Goal: Task Accomplishment & Management: Complete application form

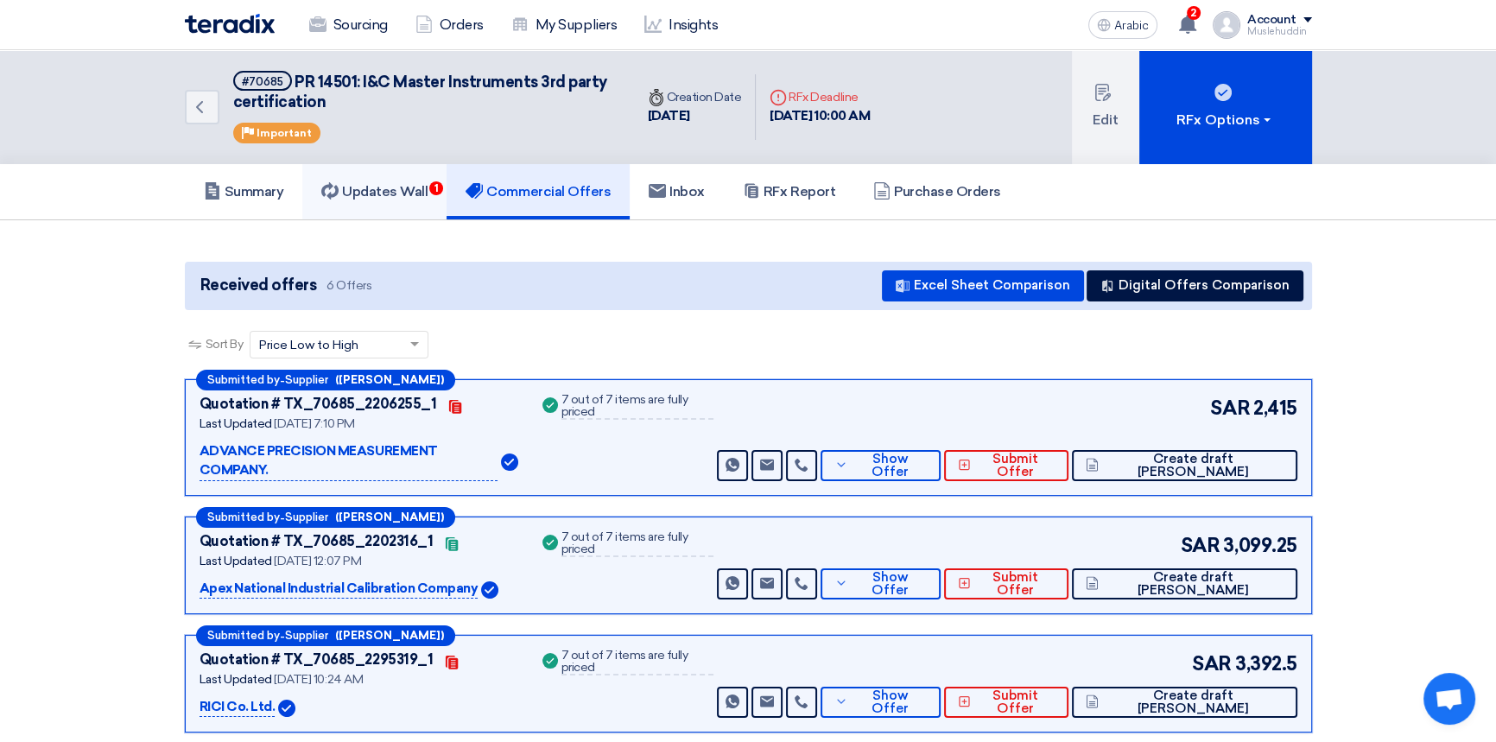
click at [376, 186] on font "Updates Wall" at bounding box center [385, 191] width 86 height 16
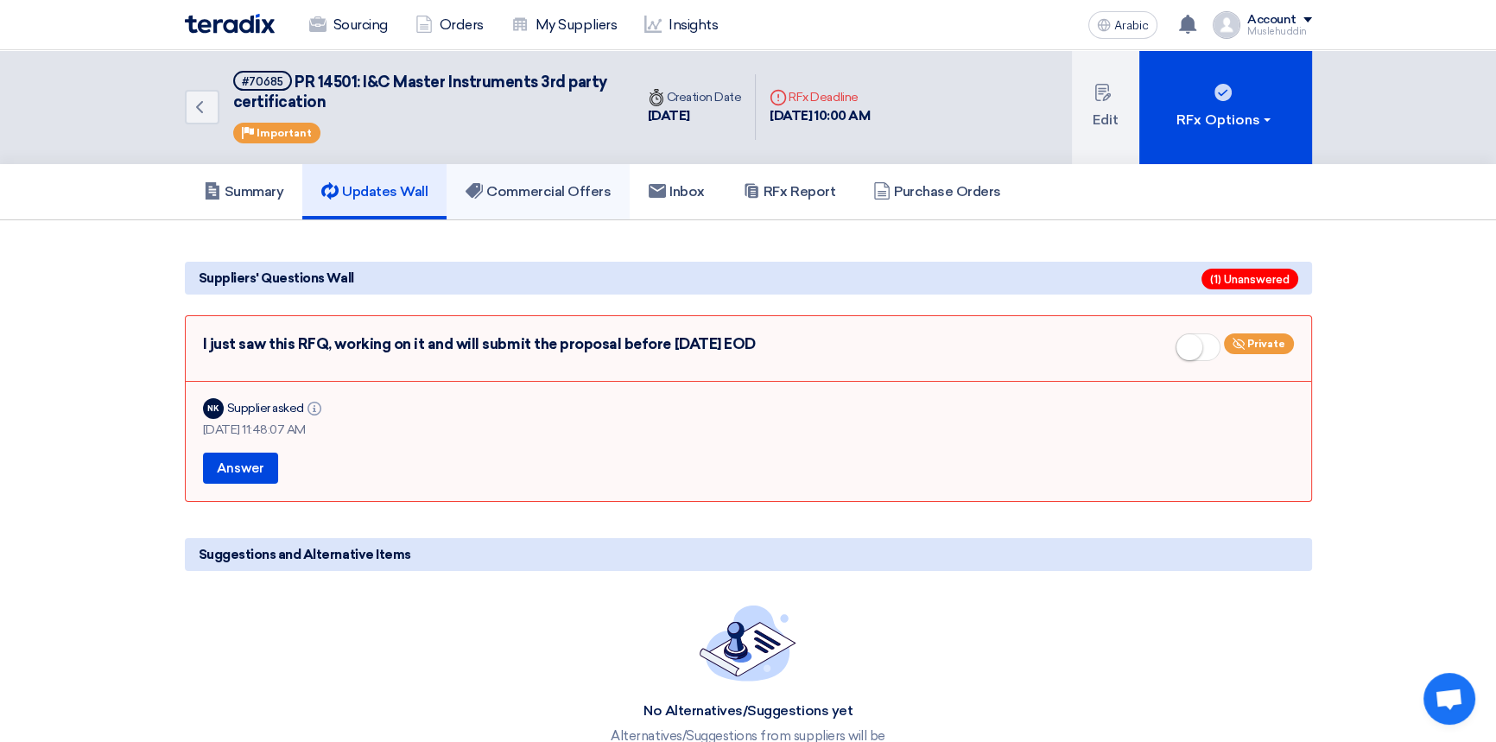
click at [526, 189] on font "Commercial Offers" at bounding box center [548, 191] width 124 height 16
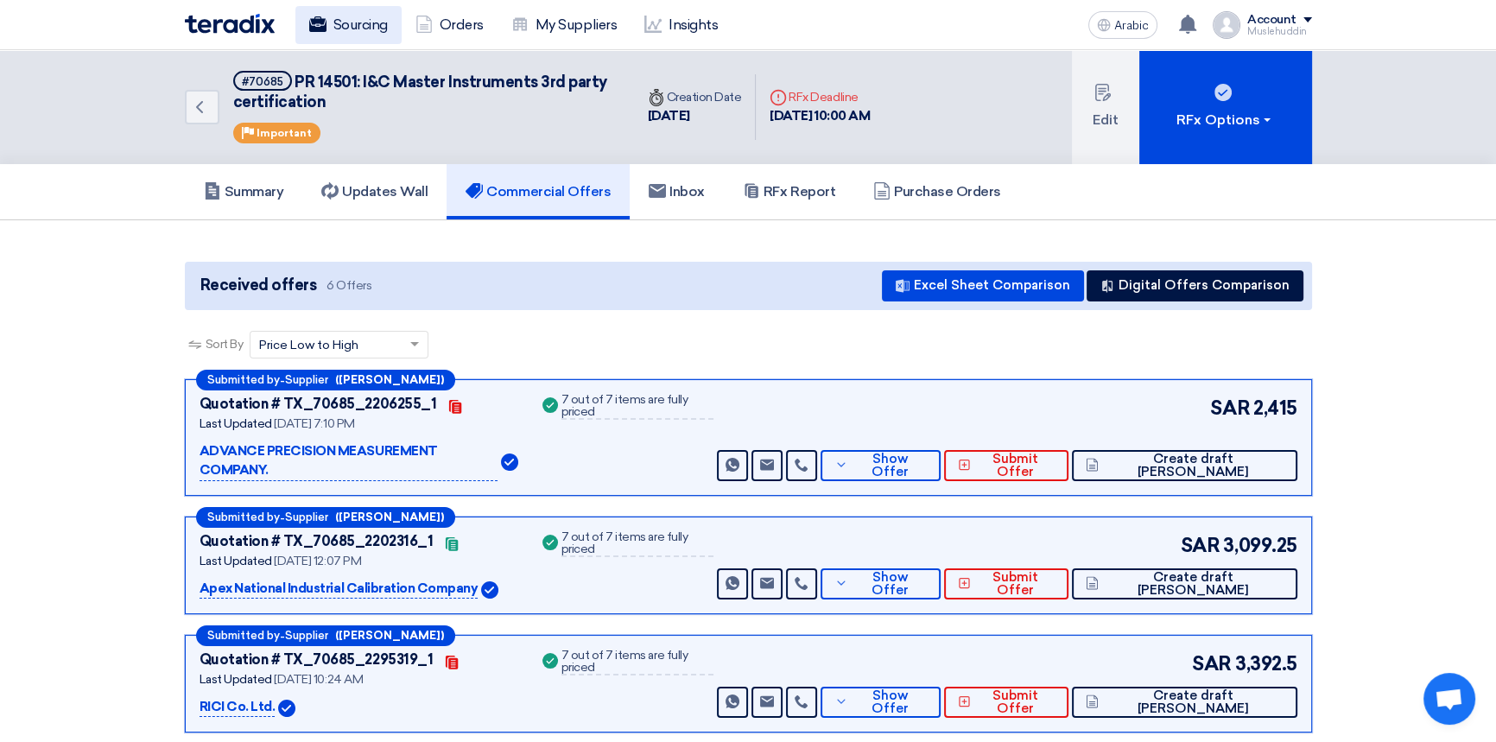
click at [381, 26] on font "Sourcing" at bounding box center [360, 24] width 54 height 16
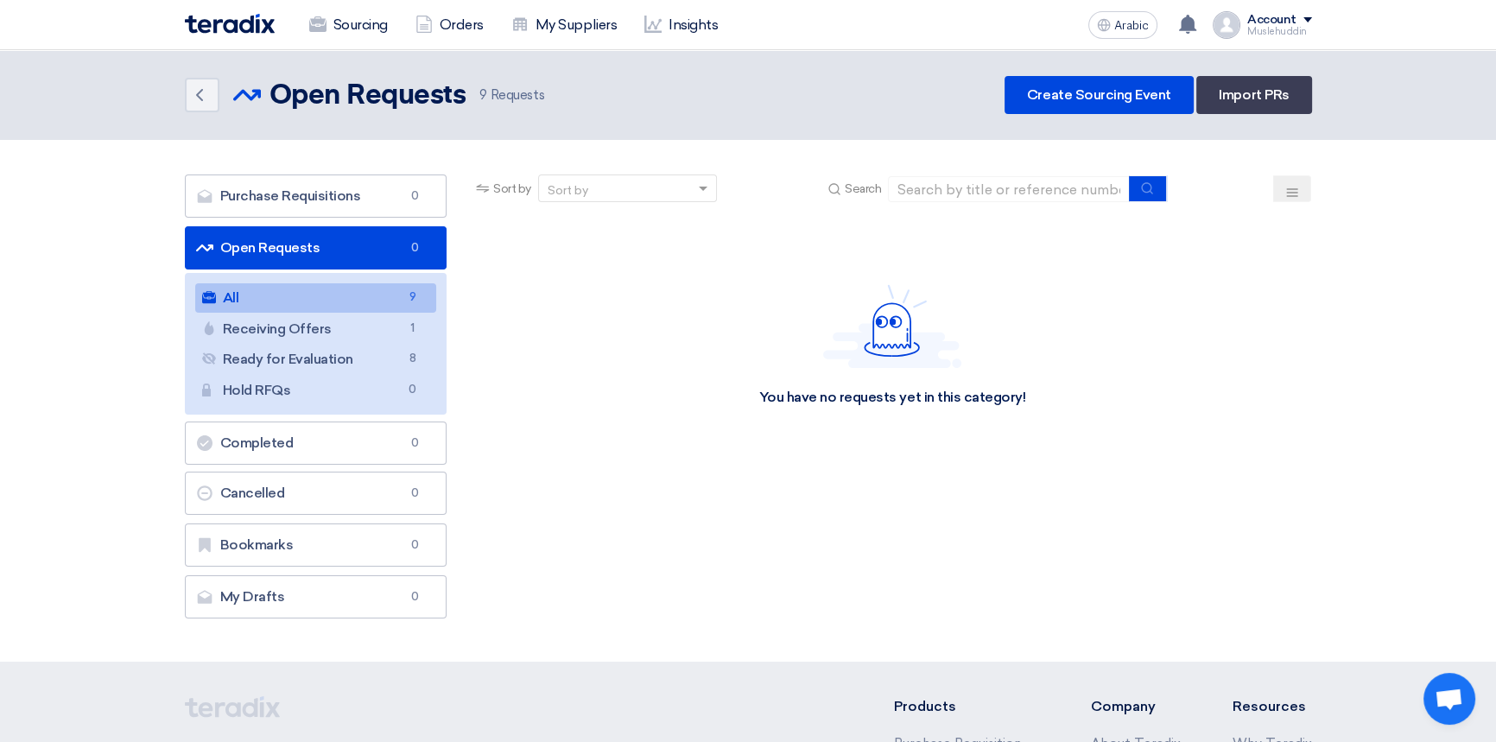
click at [276, 300] on link "All All 9" at bounding box center [316, 297] width 242 height 29
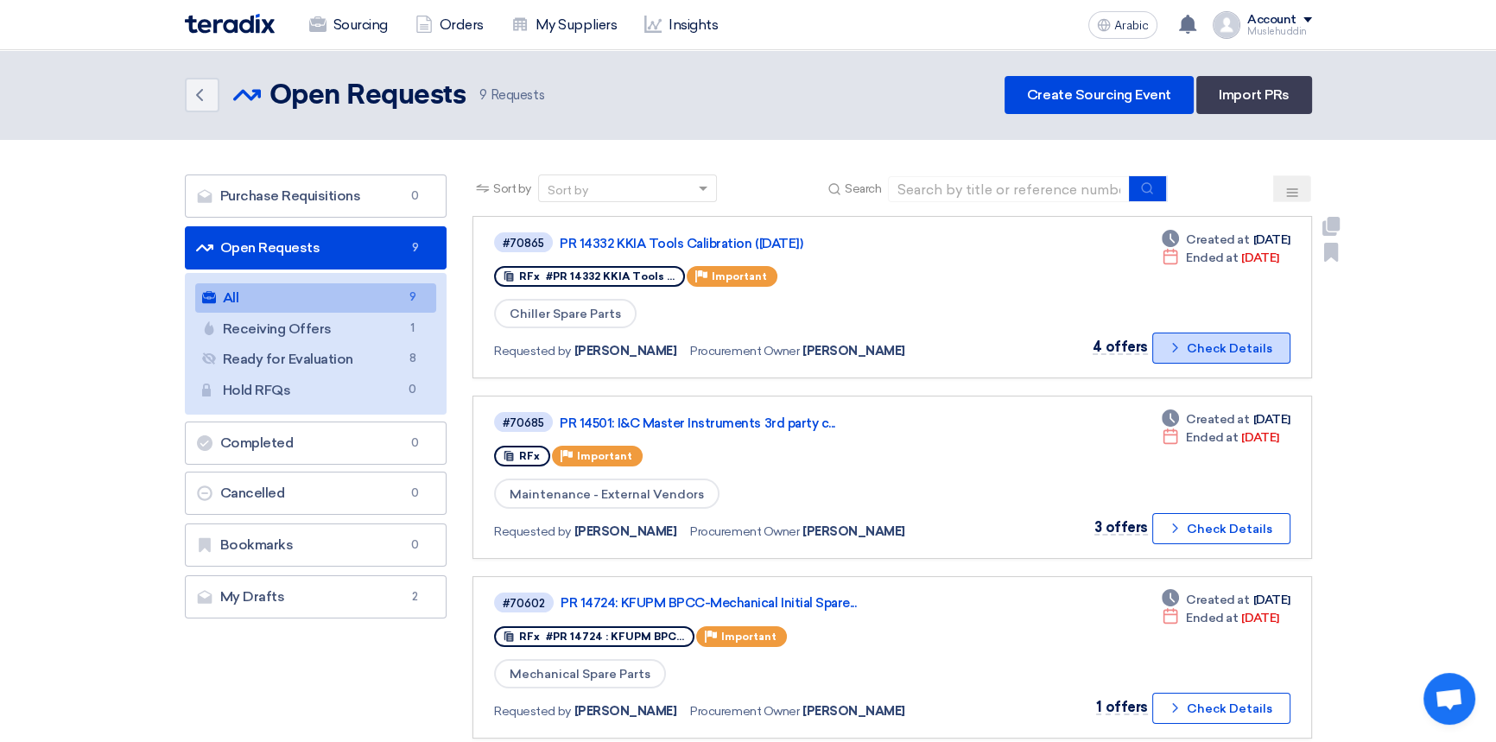
click at [1235, 352] on font "Check Details" at bounding box center [1230, 348] width 86 height 15
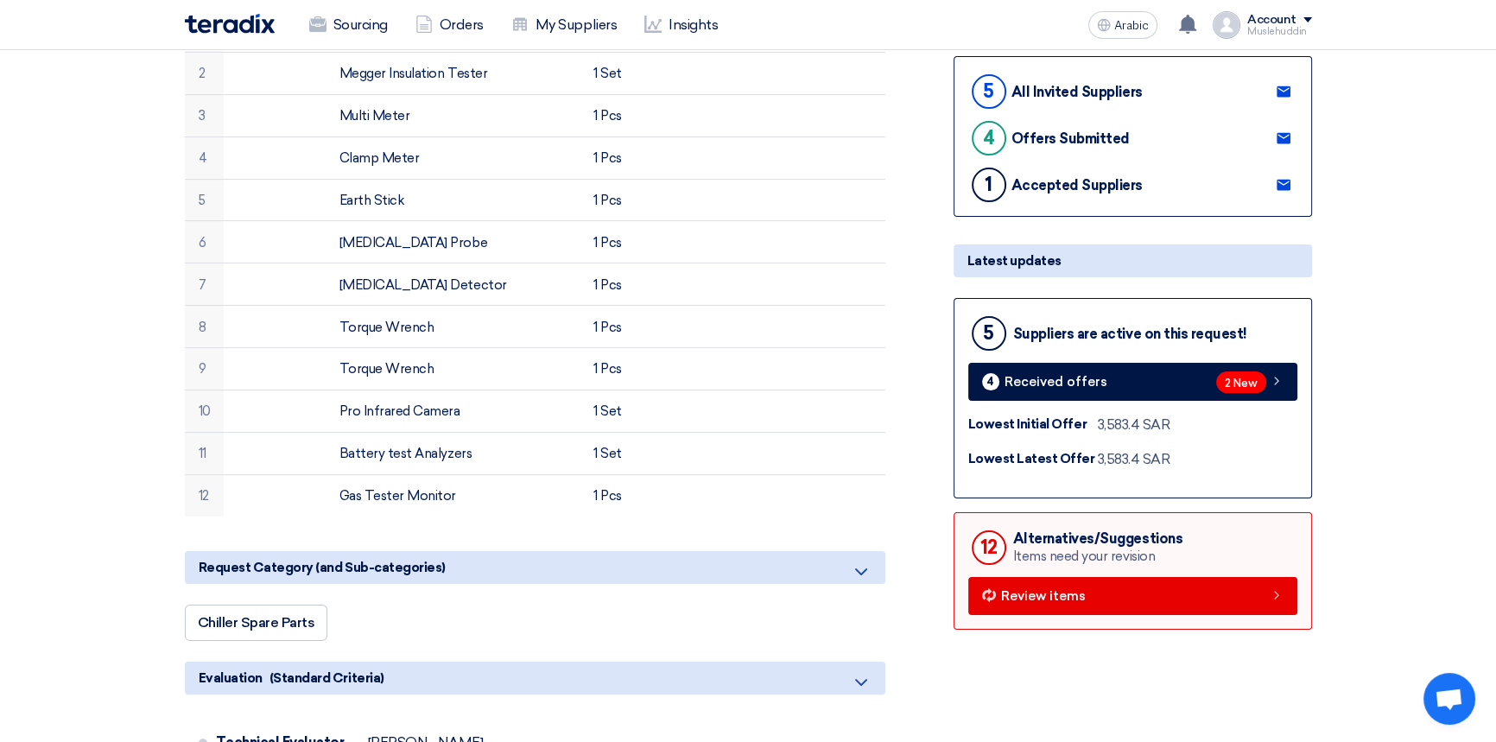
scroll to position [392, 0]
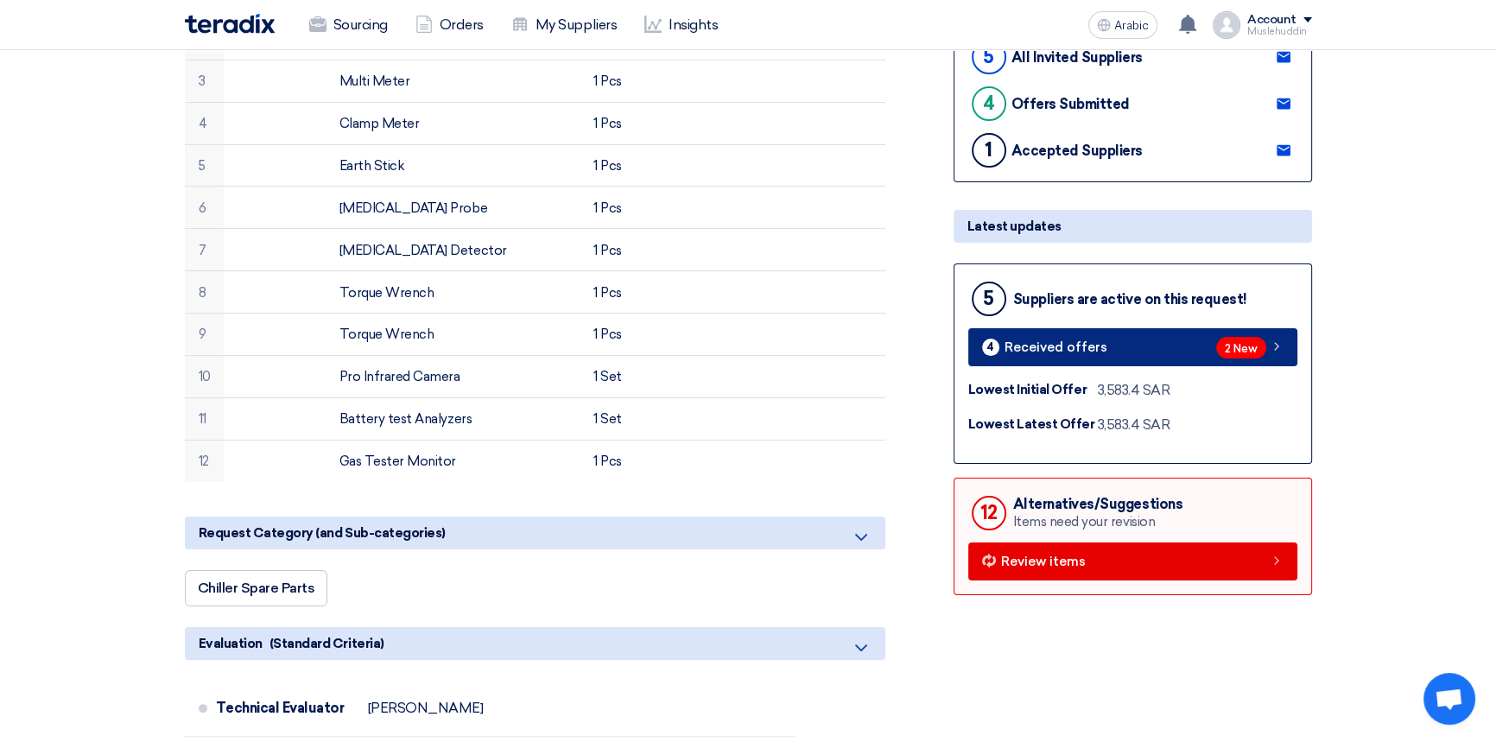
click at [1053, 355] on font "Received offers" at bounding box center [1056, 348] width 103 height 16
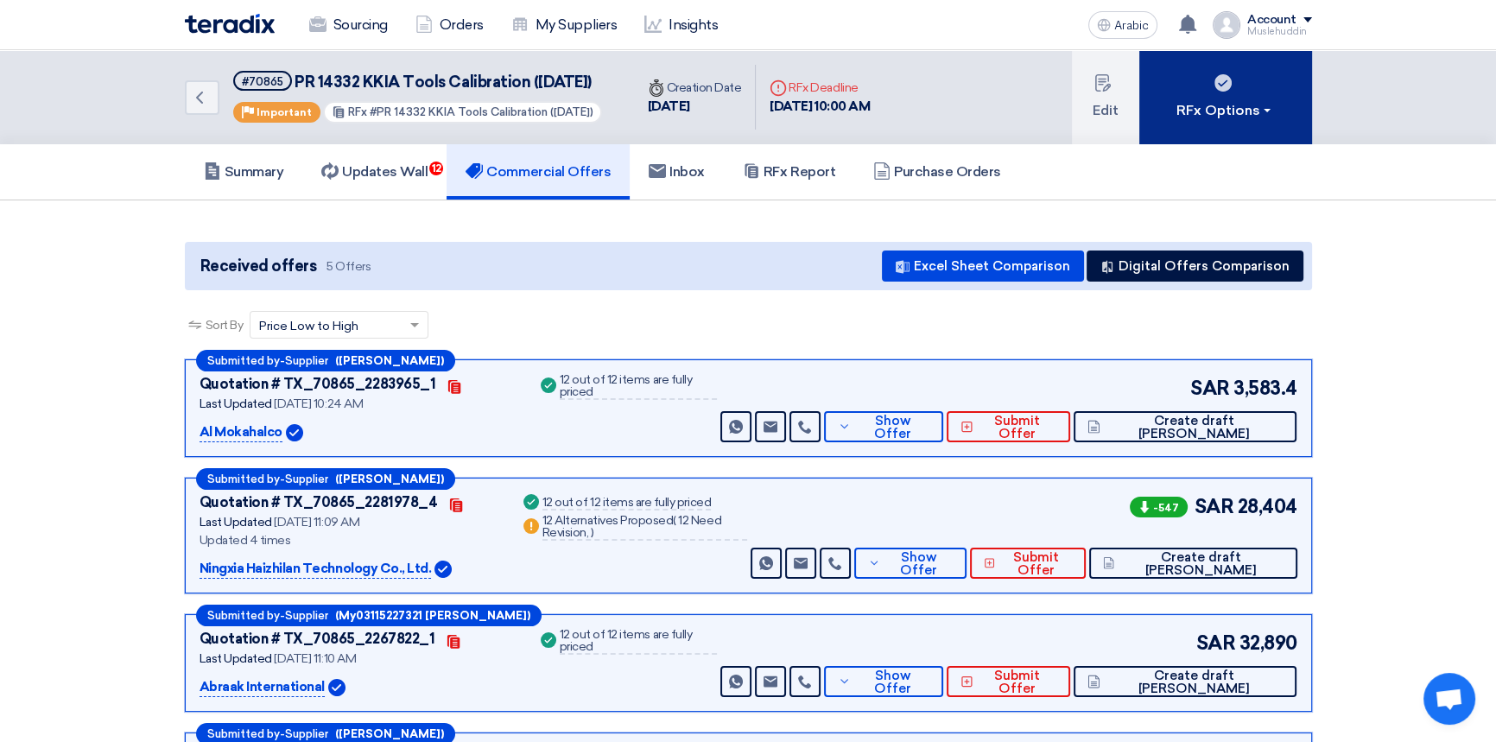
click at [1230, 118] on button "RFx Options" at bounding box center [1226, 97] width 173 height 94
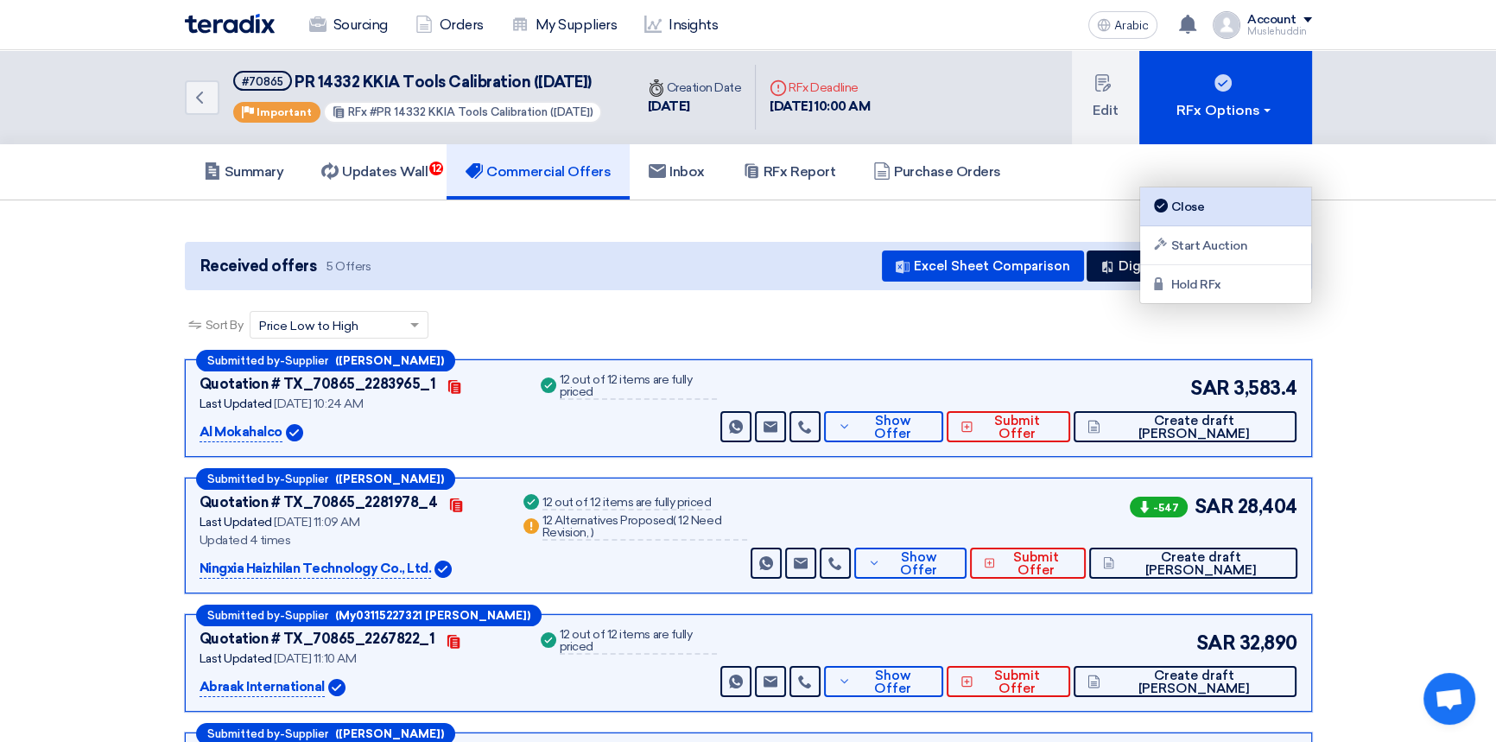
click at [1198, 206] on font "Close" at bounding box center [1189, 207] width 34 height 15
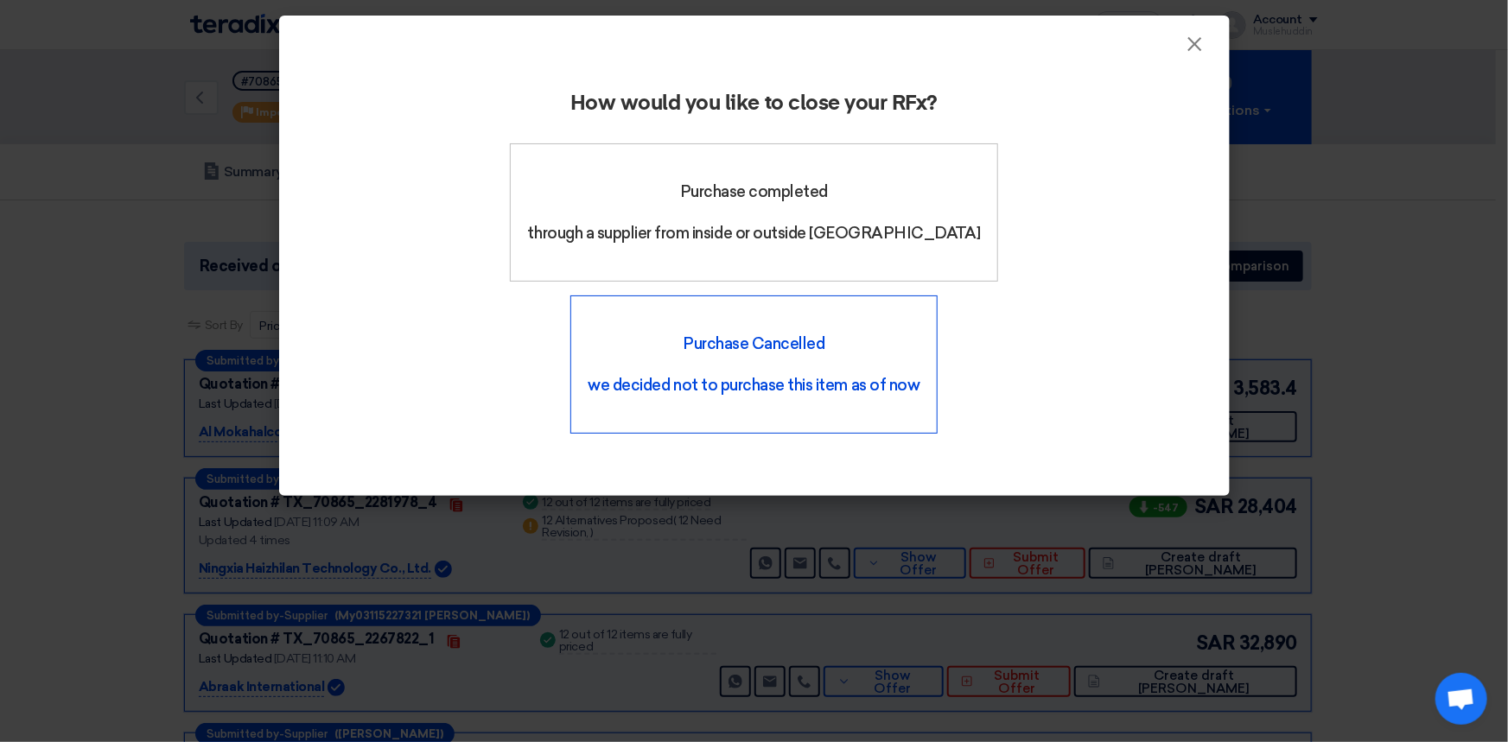
click at [920, 376] on font "we decided not to purchase this item as of now" at bounding box center [754, 385] width 332 height 19
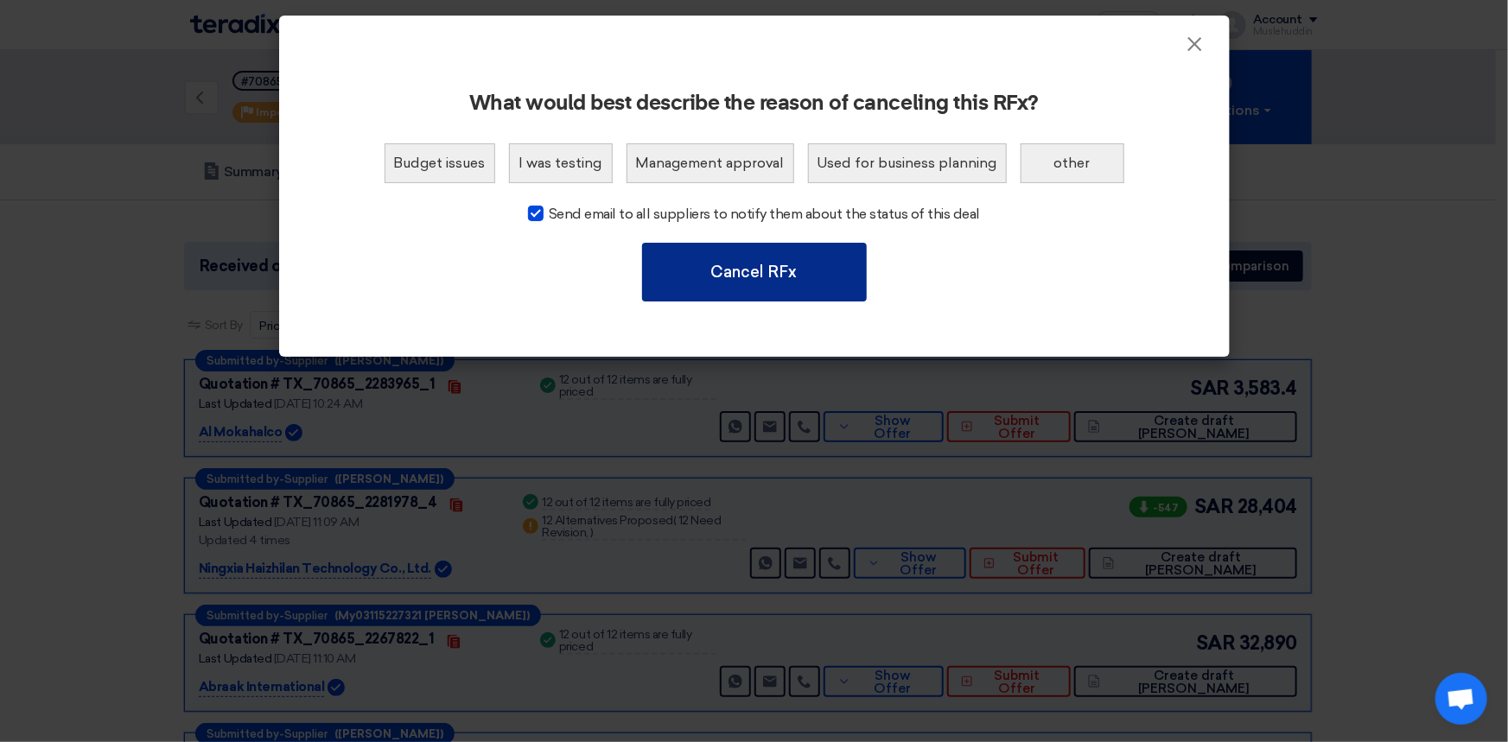
click at [797, 264] on button "Cancel RFx" at bounding box center [754, 272] width 225 height 59
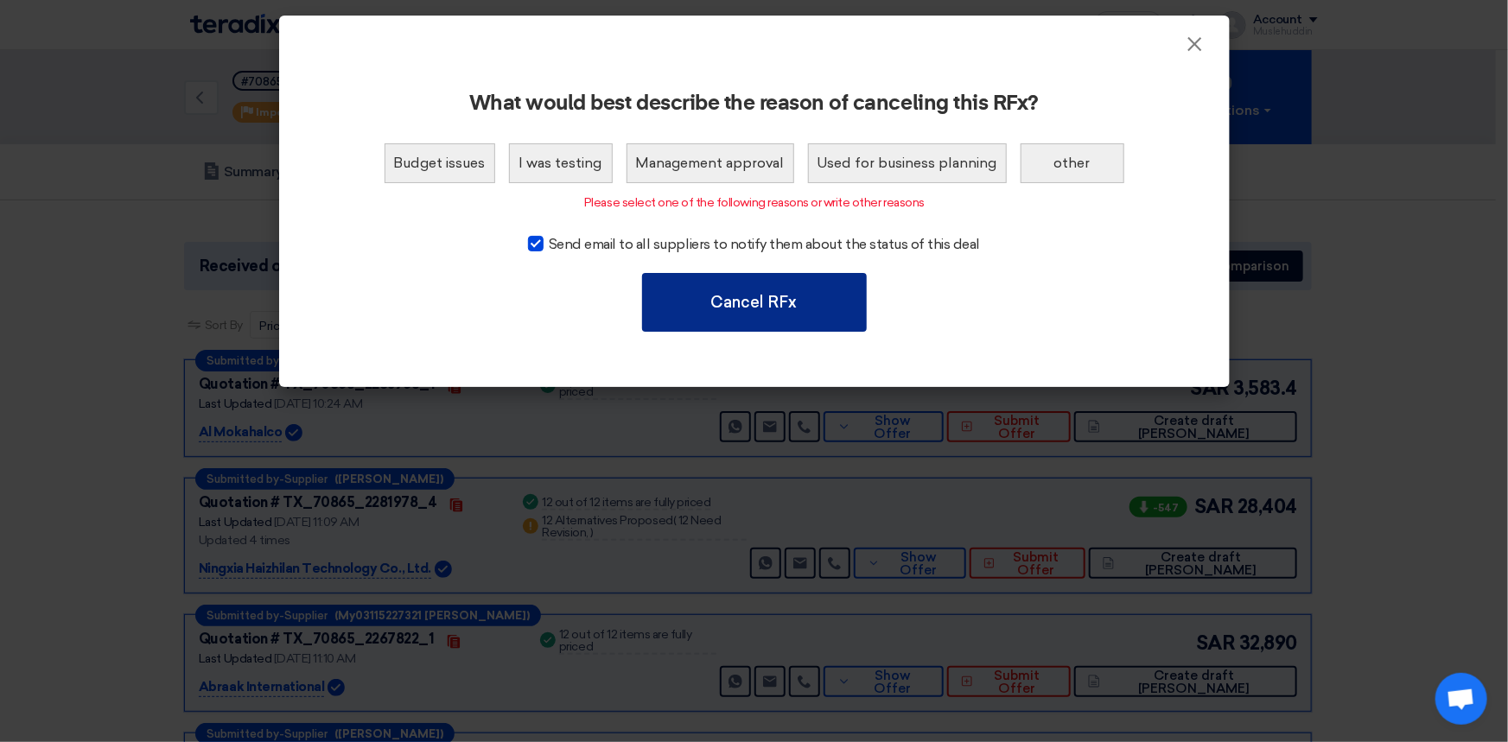
click at [766, 302] on font "Cancel RFx" at bounding box center [754, 302] width 86 height 19
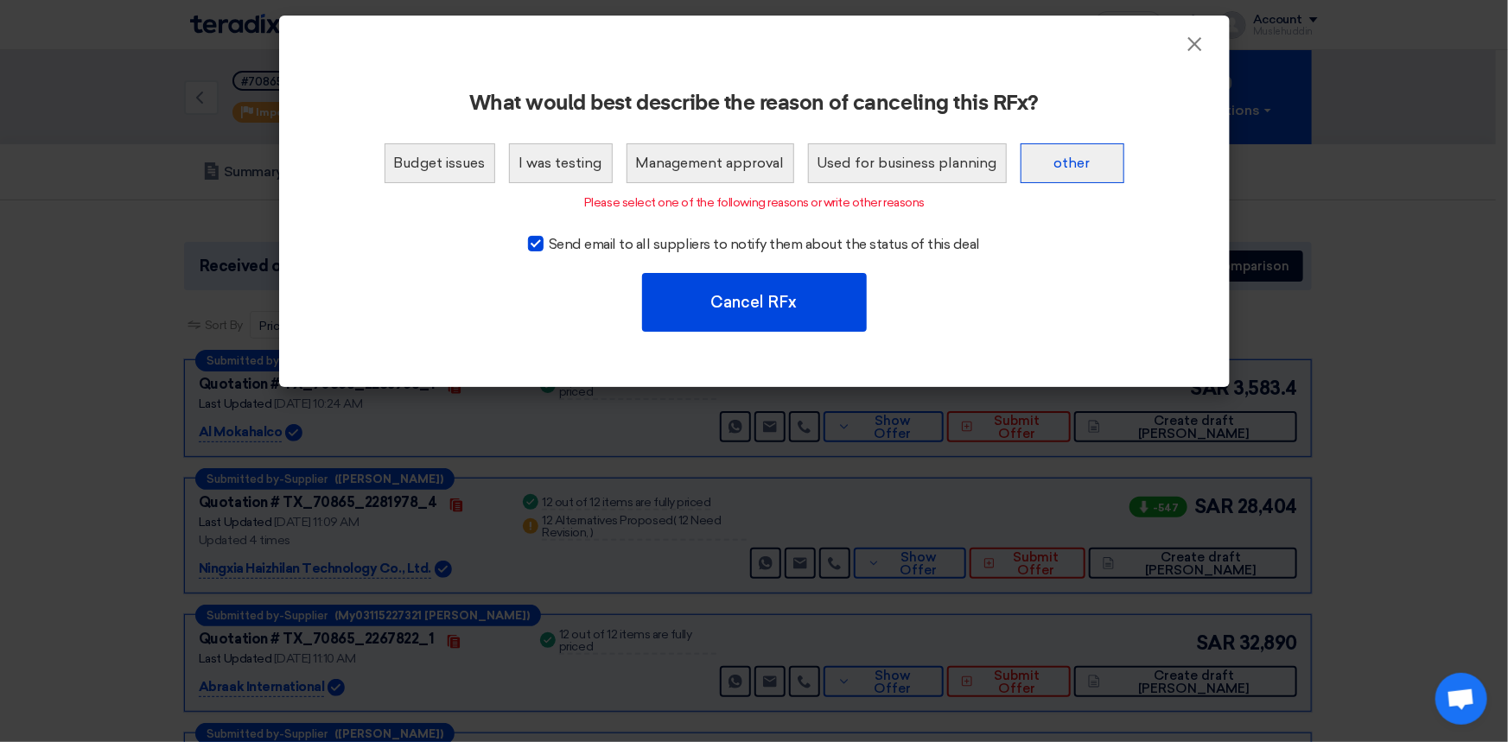
click at [1074, 175] on button "other" at bounding box center [1072, 163] width 104 height 40
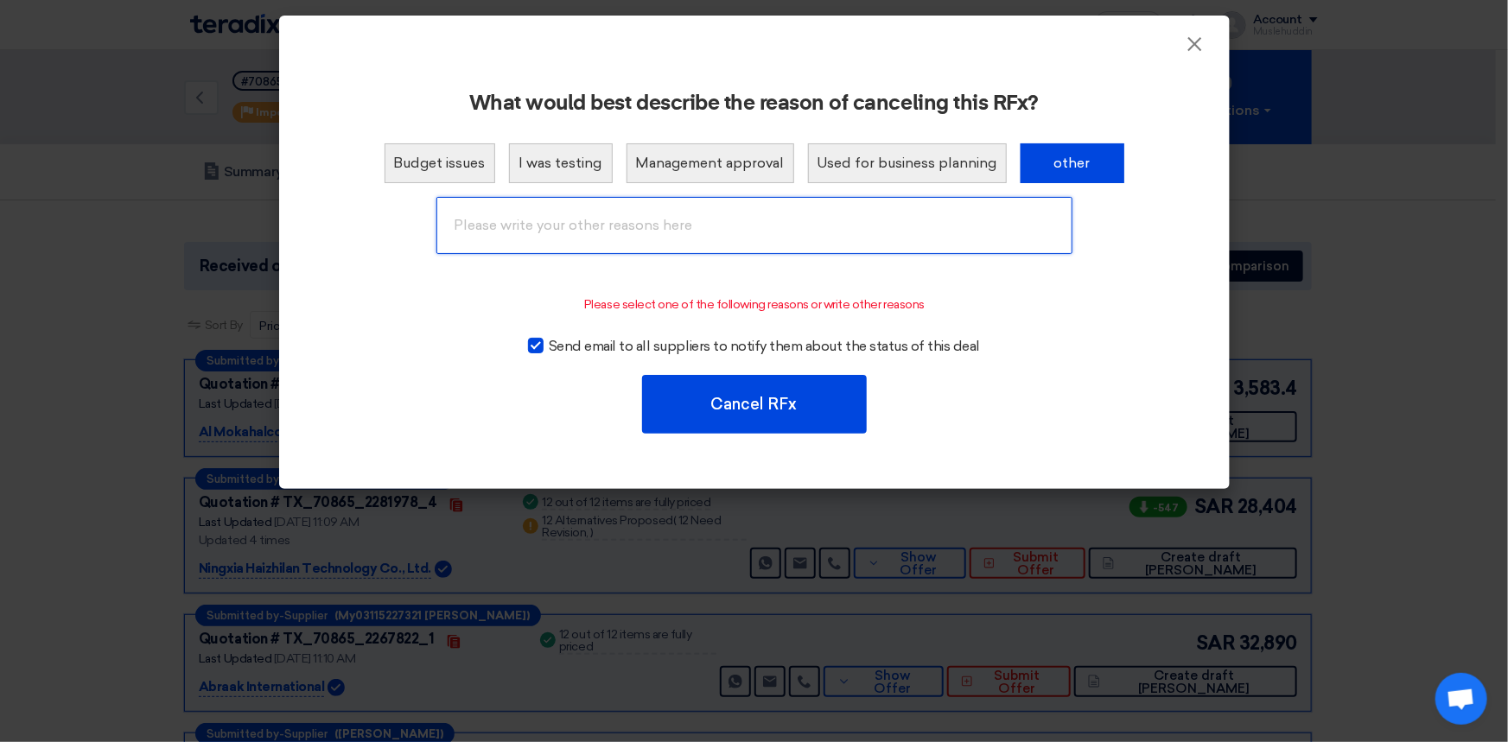
click at [703, 232] on input "text" at bounding box center [754, 225] width 636 height 57
click at [594, 225] on input "This PR is for calibratiuon services" at bounding box center [754, 225] width 636 height 57
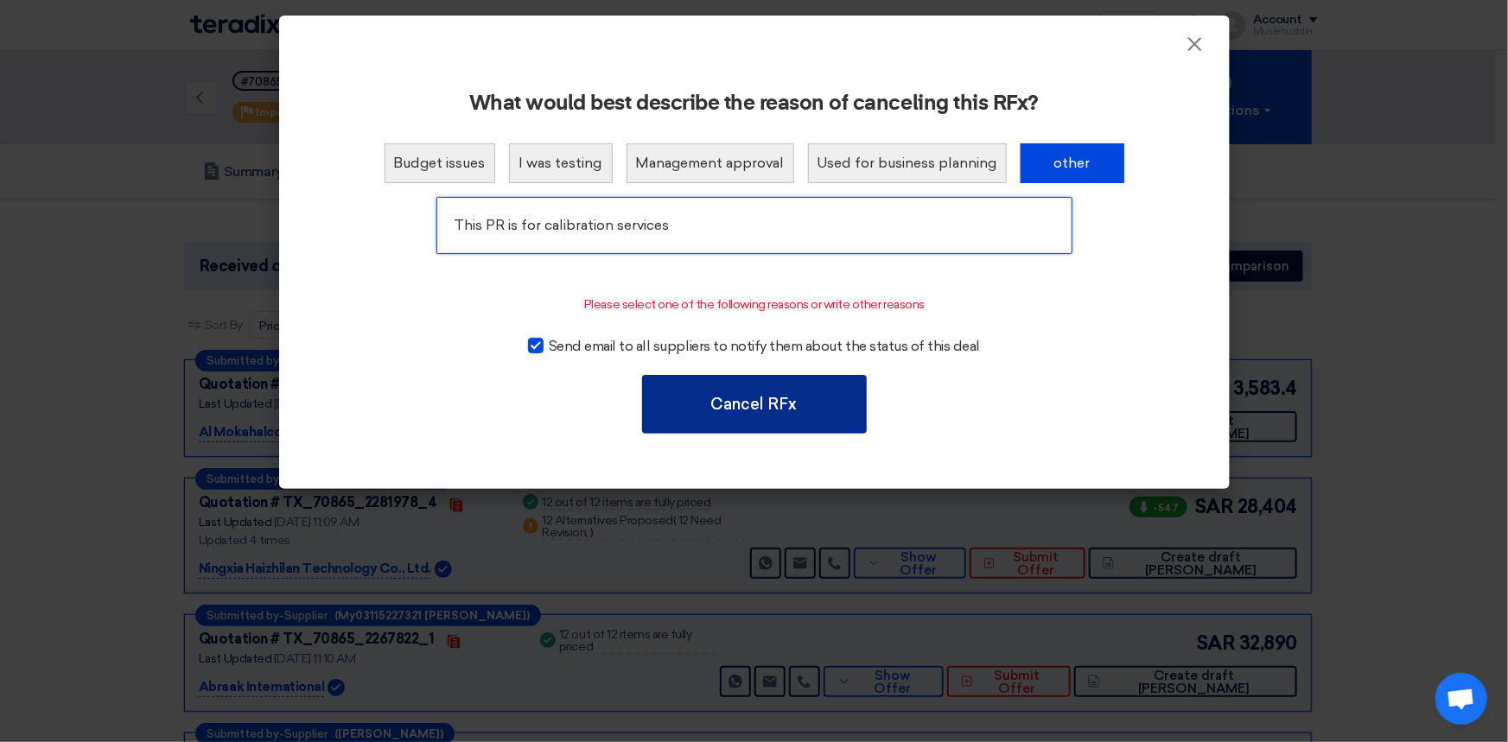
type input "This PR is for calibration services"
click at [764, 408] on font "Cancel RFx" at bounding box center [754, 404] width 86 height 19
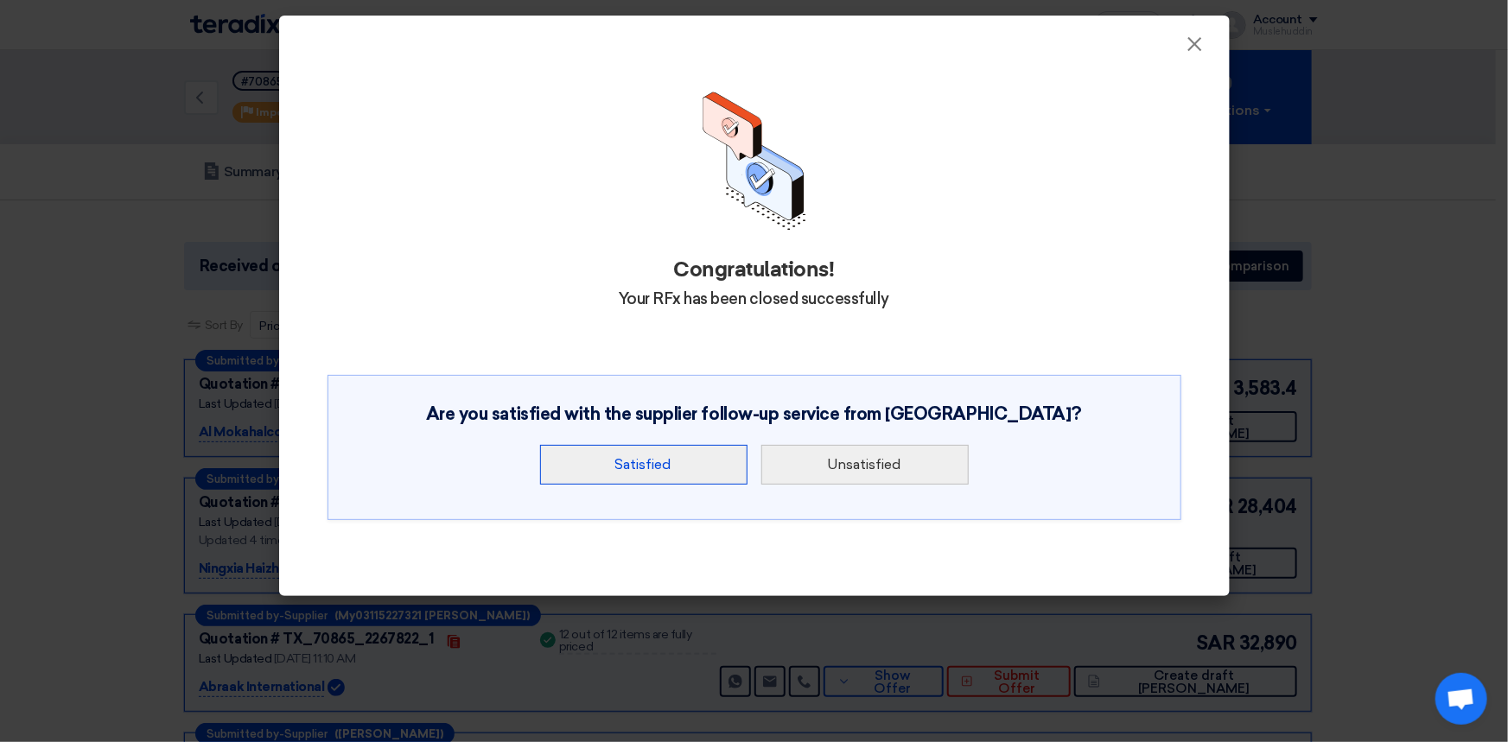
click at [691, 467] on button "Satisfied" at bounding box center [643, 465] width 207 height 40
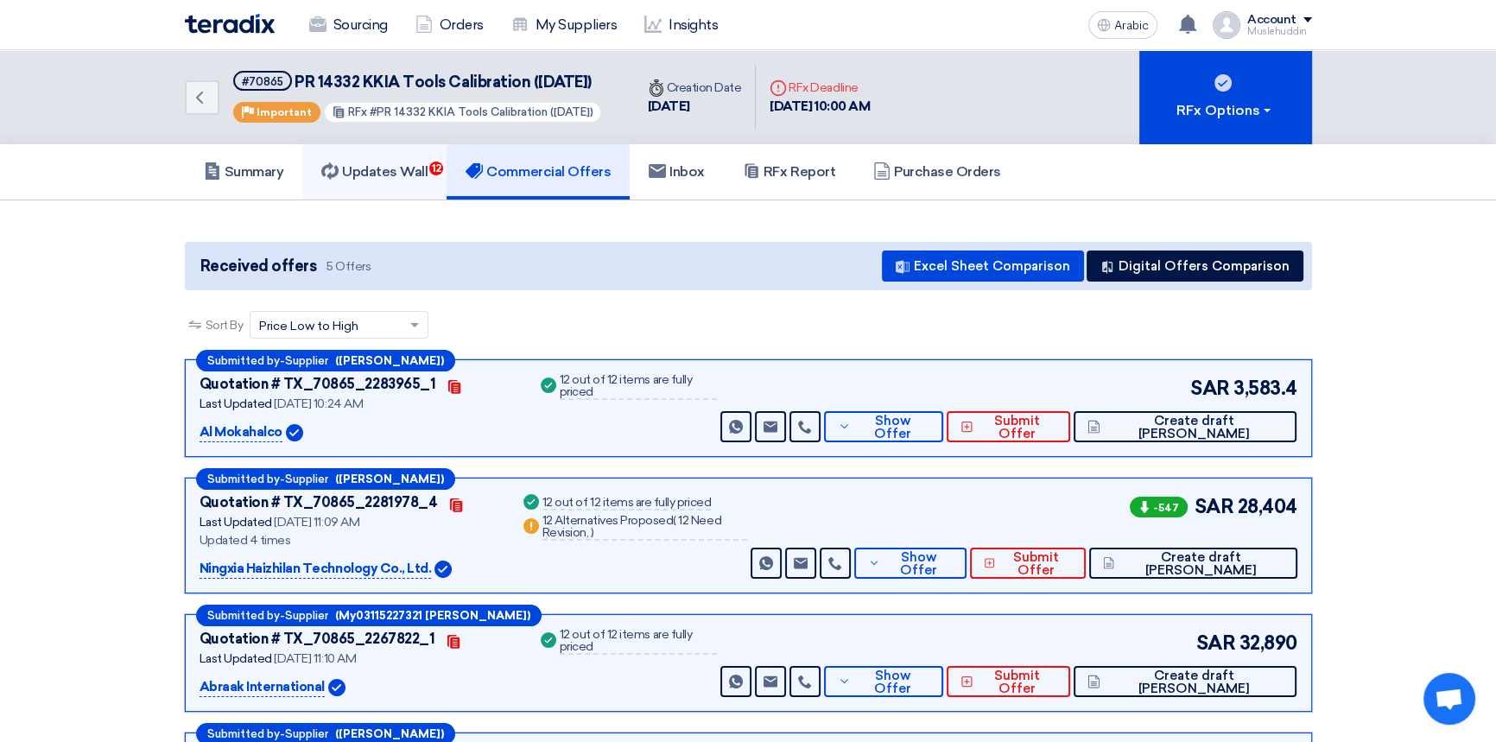
click at [380, 180] on font "Updates Wall" at bounding box center [385, 171] width 86 height 16
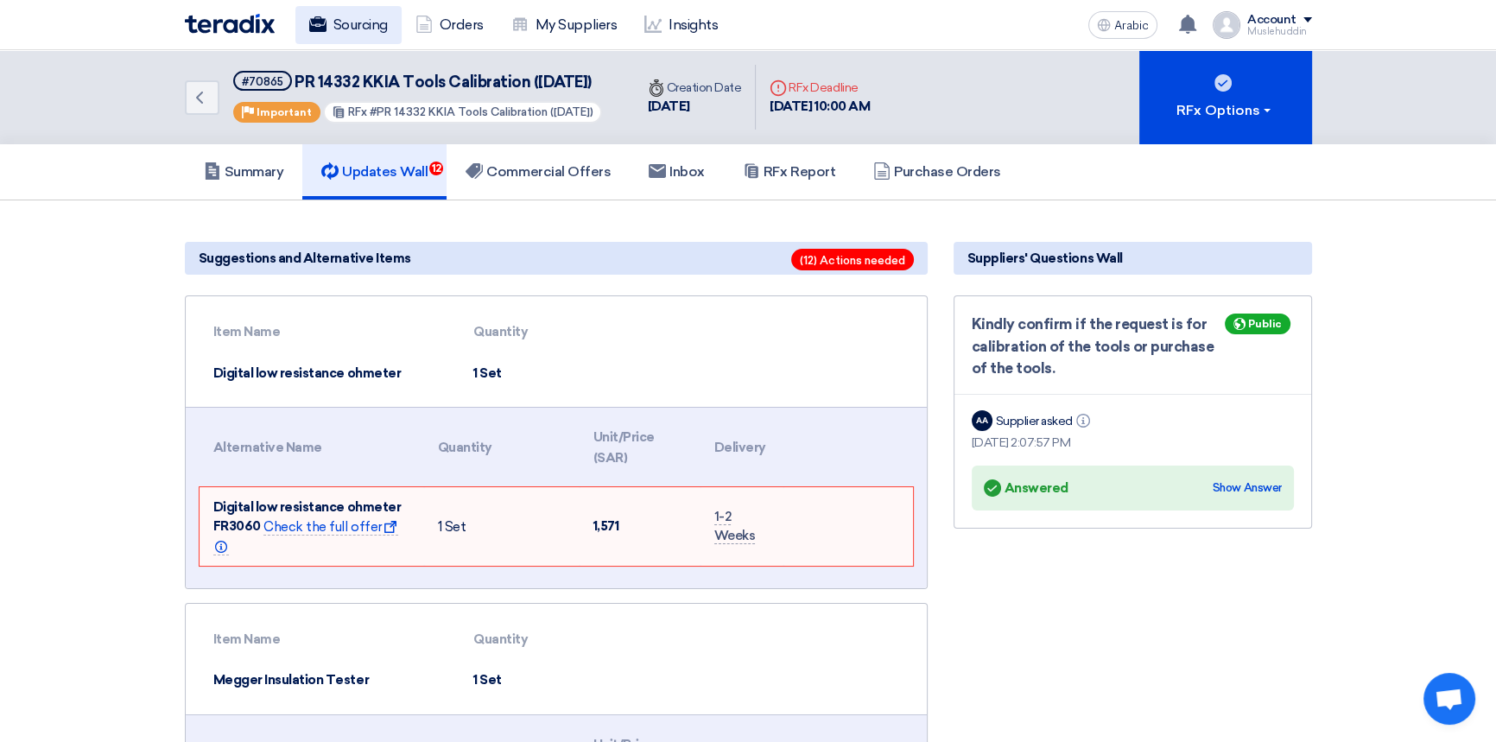
click at [360, 26] on font "Sourcing" at bounding box center [360, 24] width 54 height 16
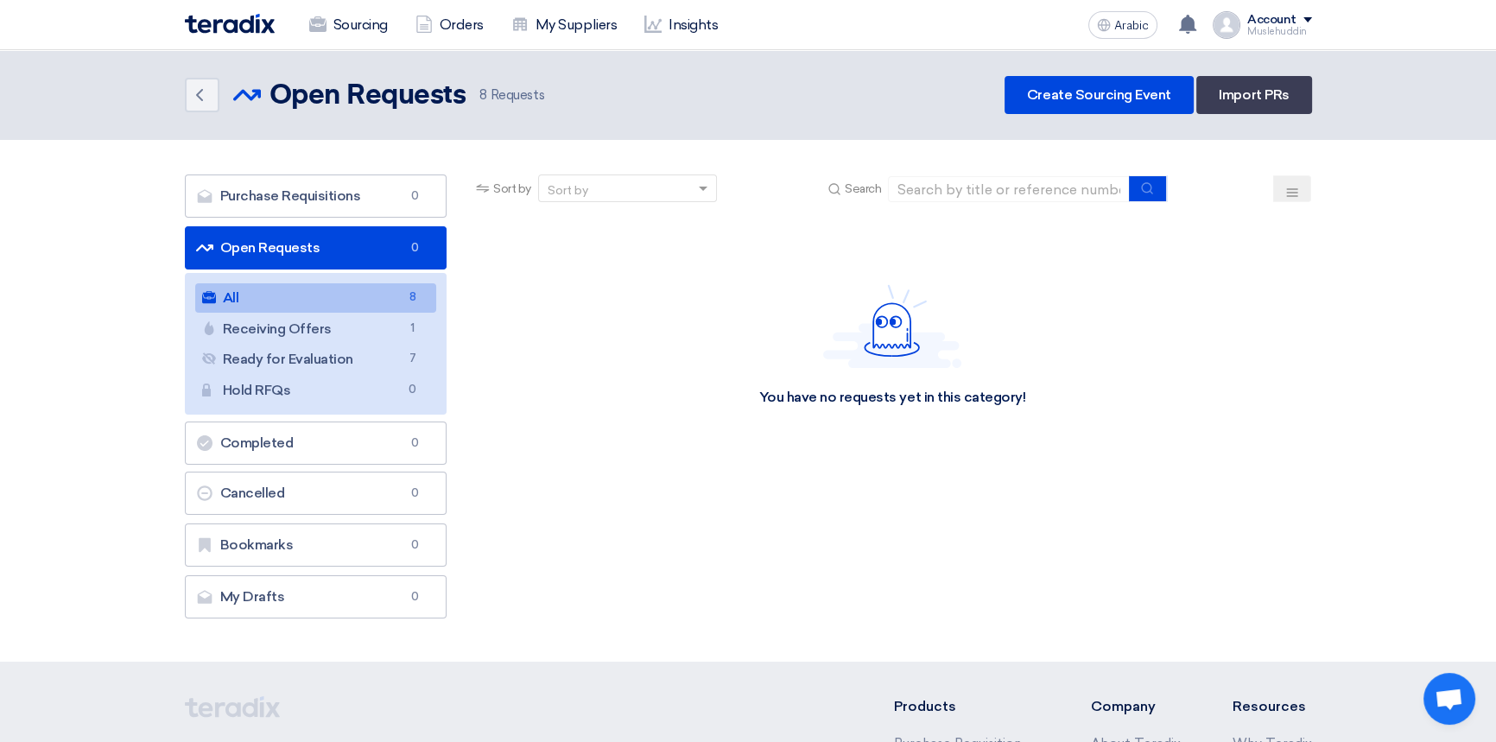
click at [298, 299] on link "All All 8" at bounding box center [316, 297] width 242 height 29
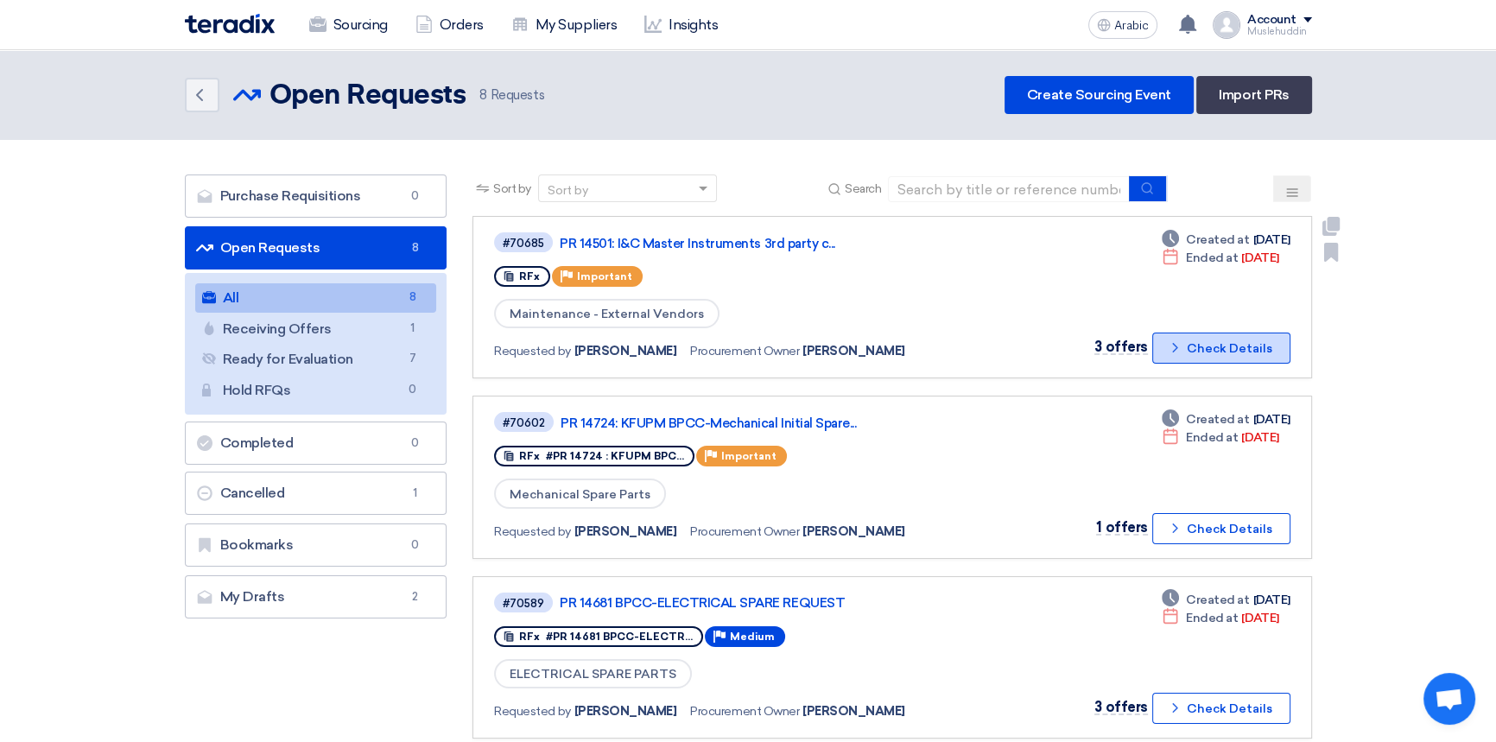
click at [1238, 348] on font "Check Details" at bounding box center [1230, 348] width 86 height 15
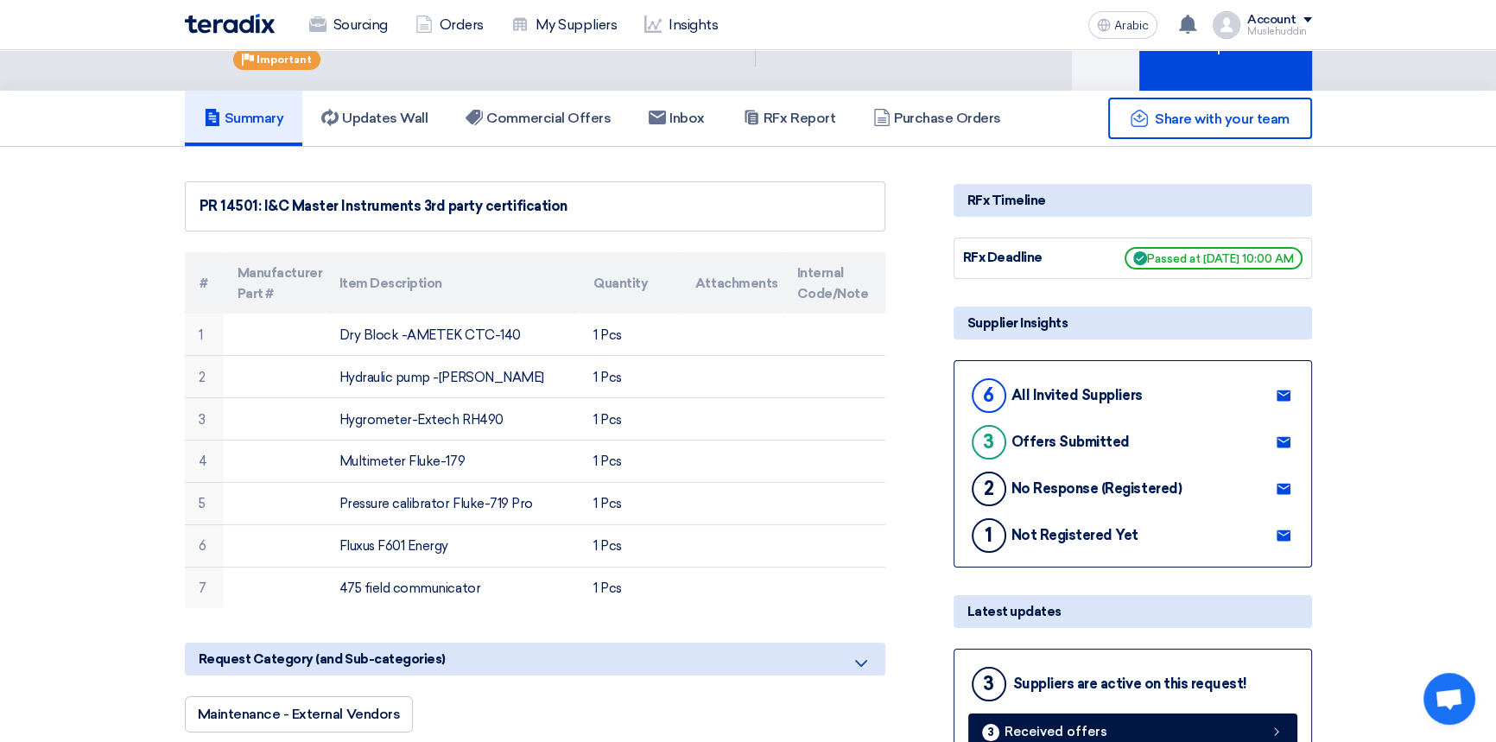
scroll to position [156, 0]
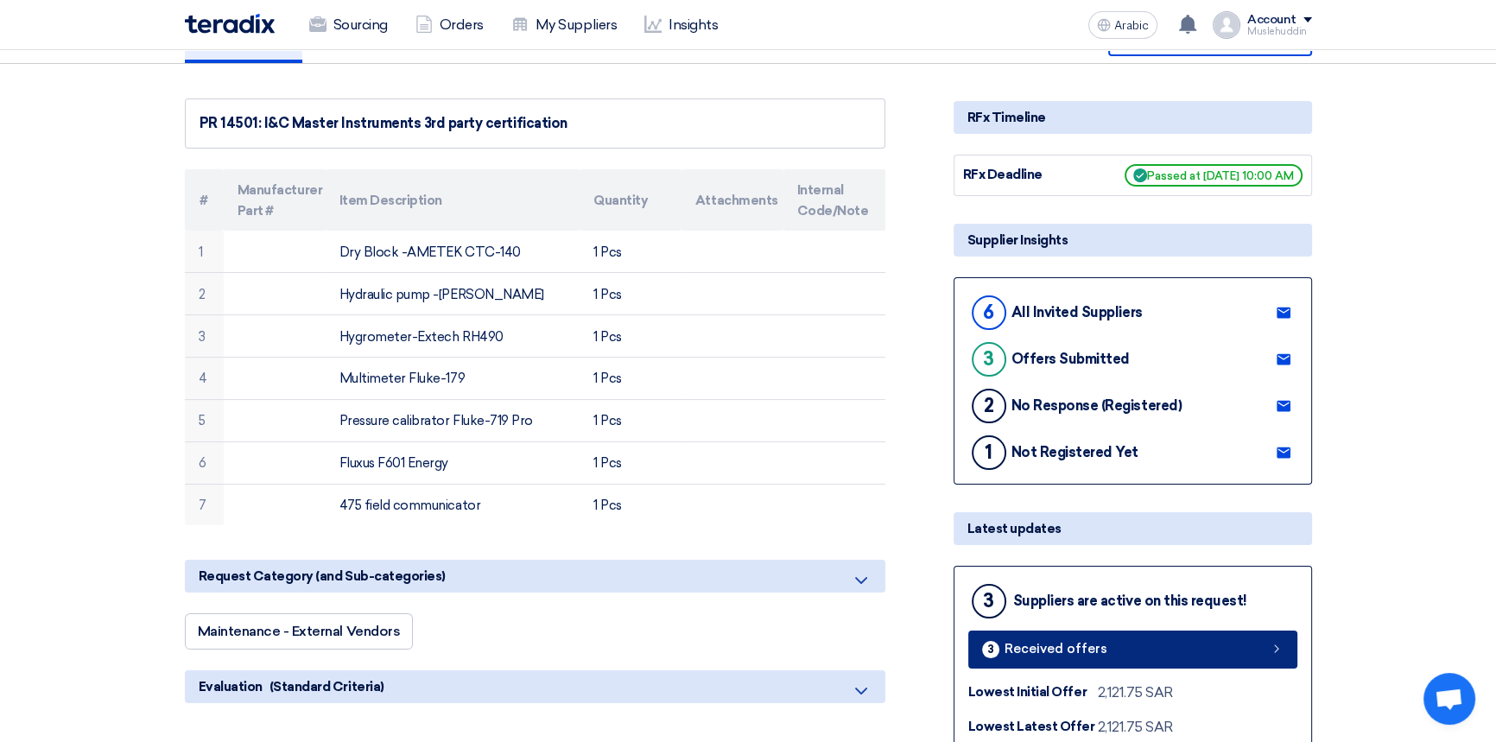
click at [1063, 644] on font "Received offers" at bounding box center [1056, 649] width 103 height 16
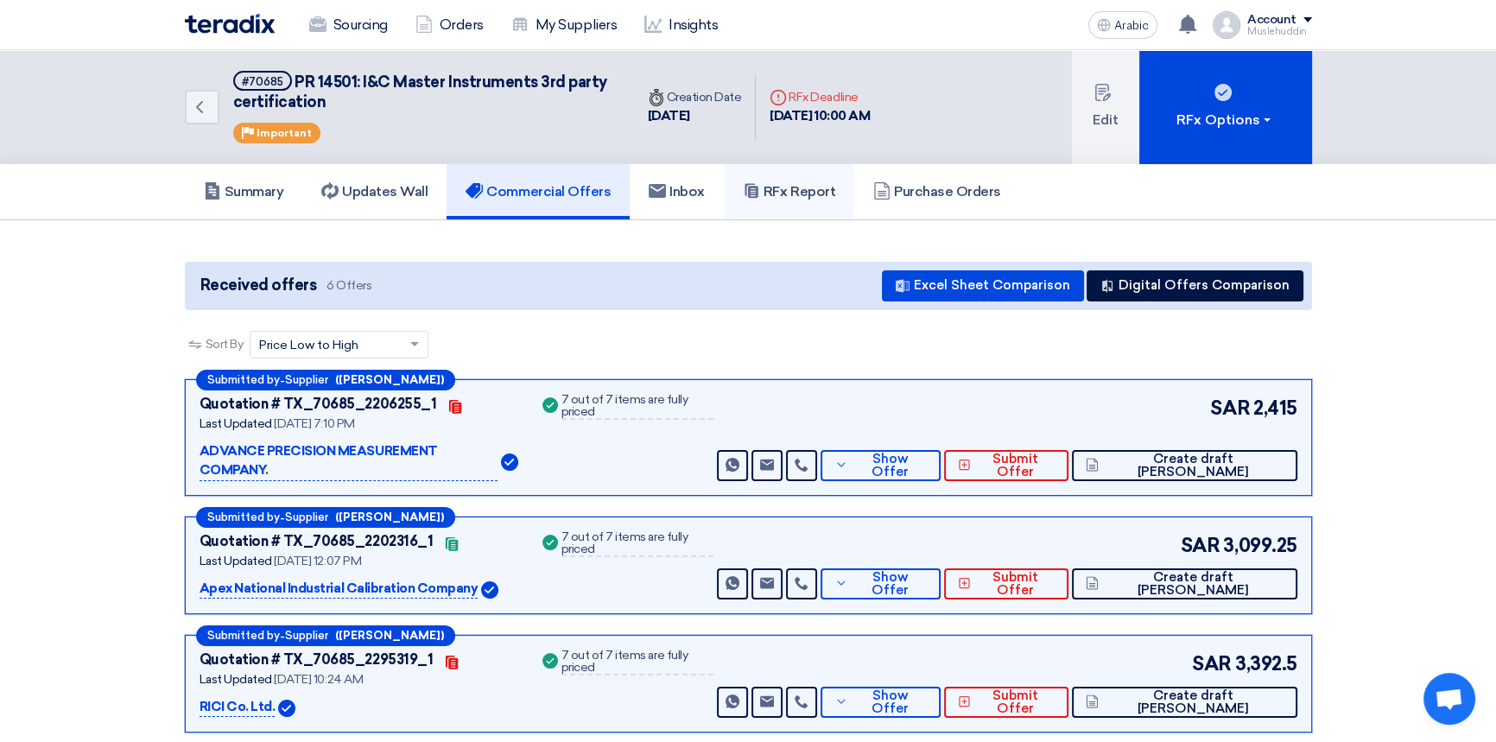
click at [810, 198] on h5 "RFx Report" at bounding box center [789, 191] width 92 height 17
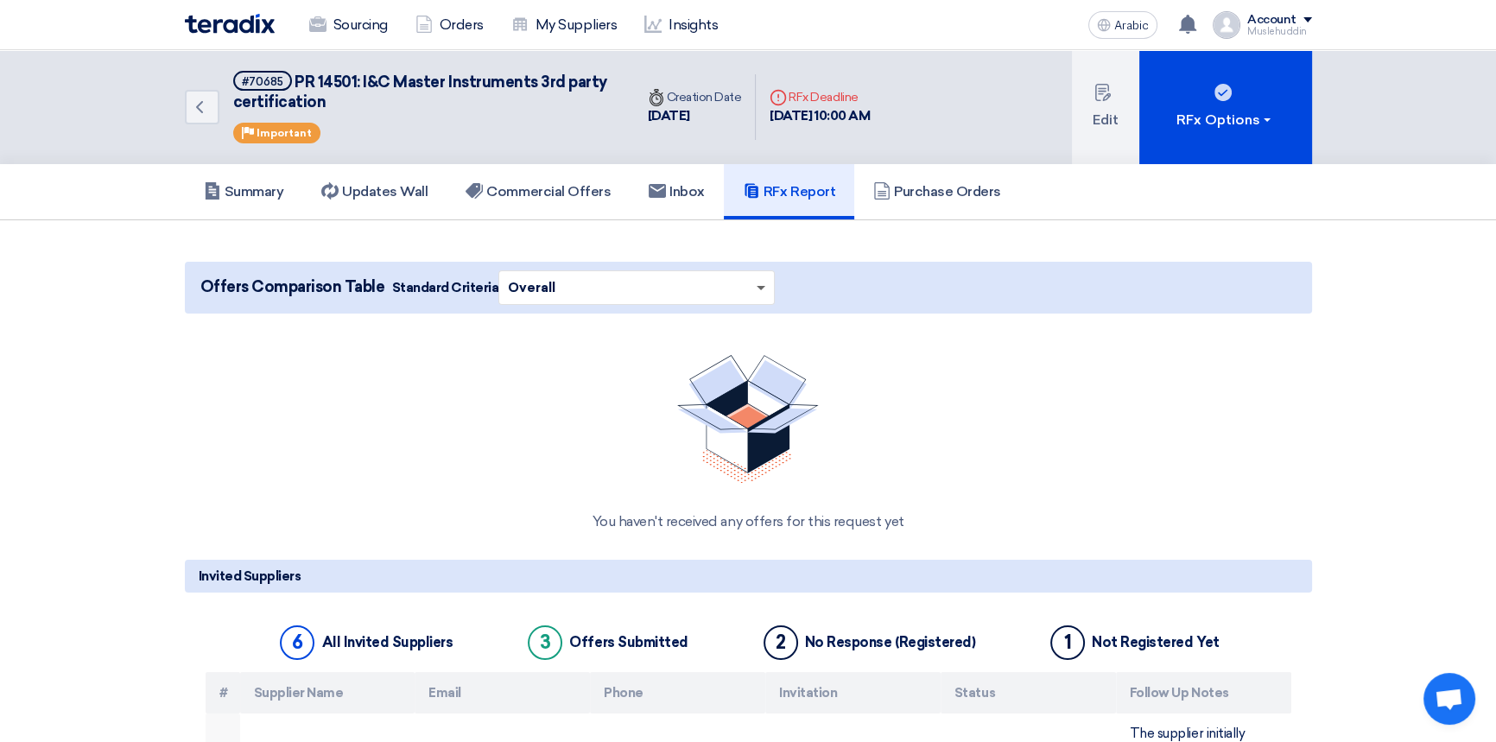
click at [757, 286] on span at bounding box center [761, 289] width 9 height 6
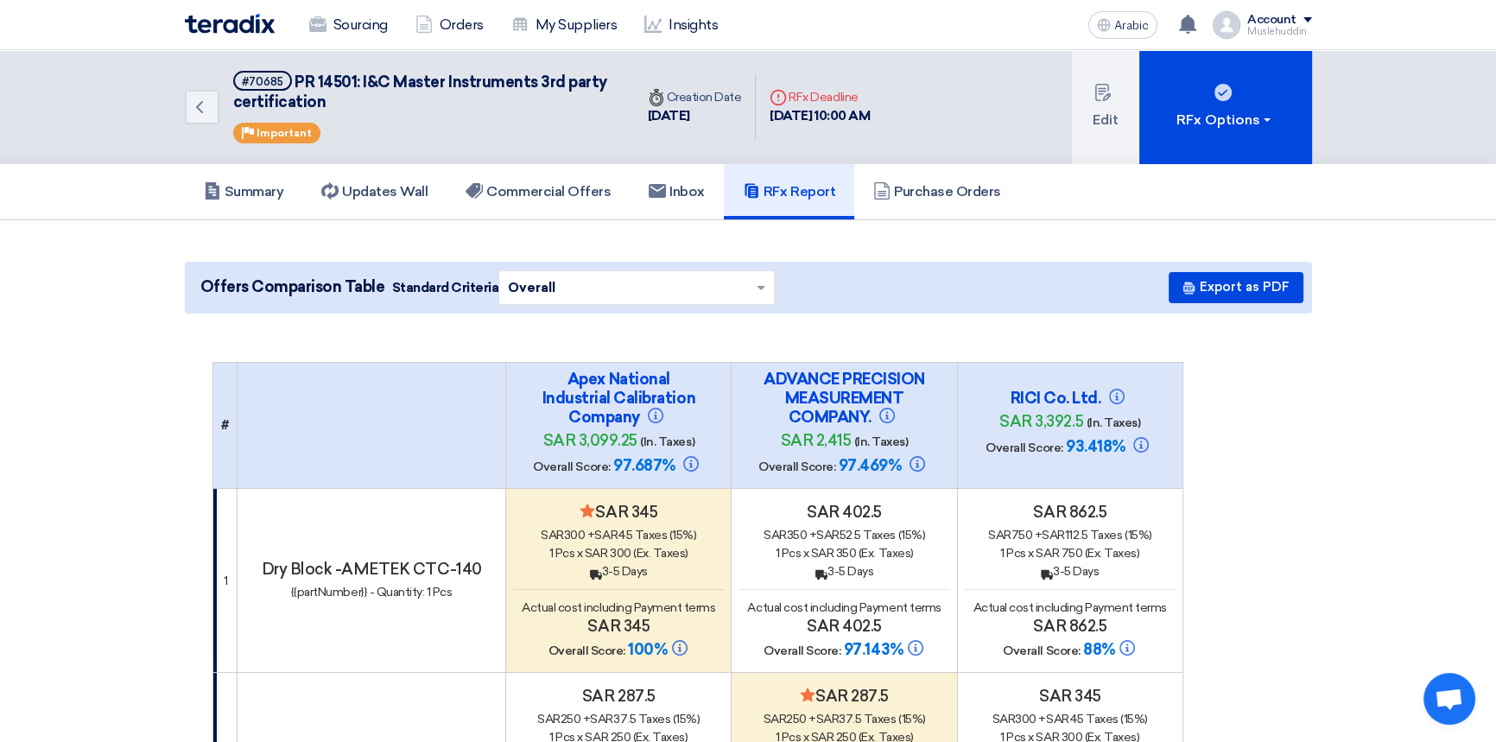
click at [1219, 285] on font "Export as PDF" at bounding box center [1245, 287] width 90 height 16
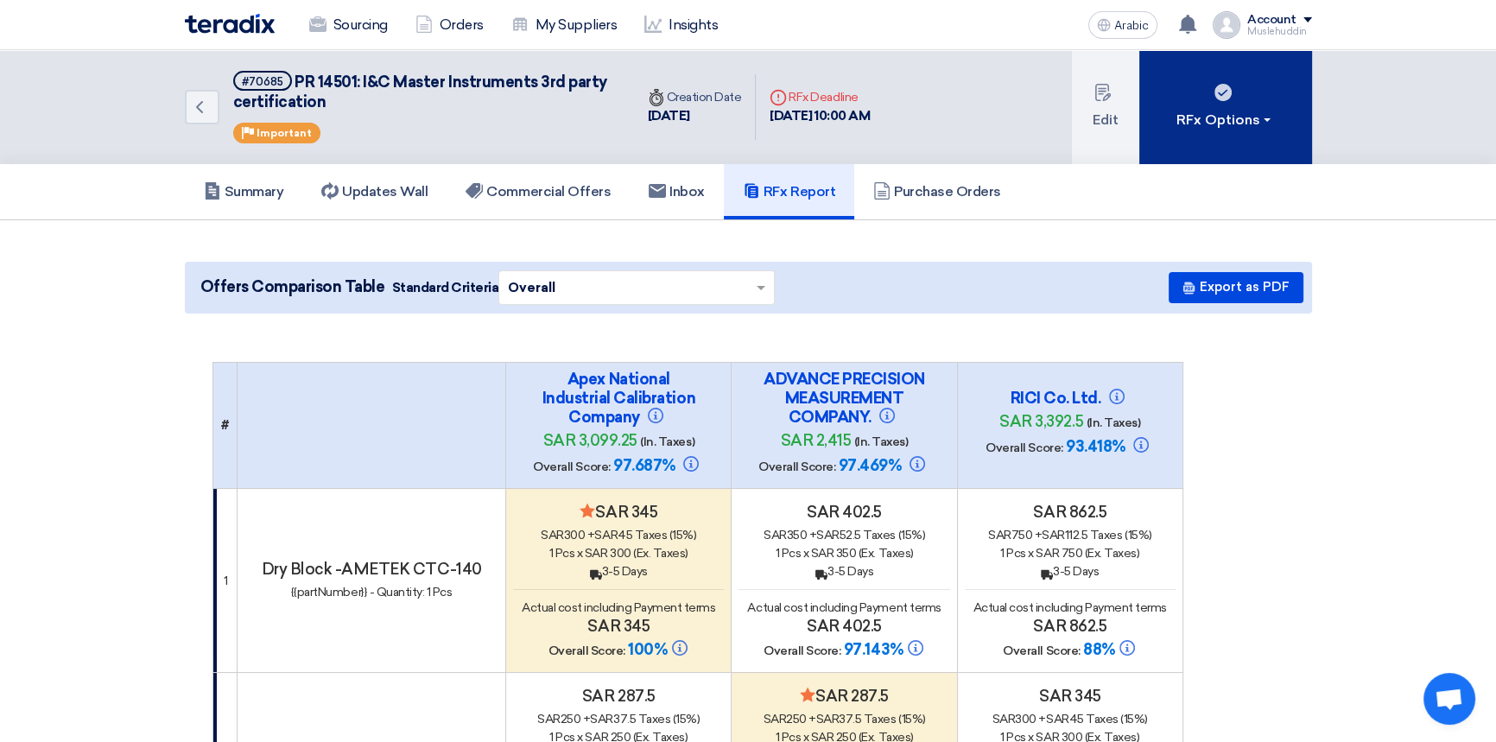
click at [1216, 129] on font "RFx Options" at bounding box center [1219, 120] width 84 height 21
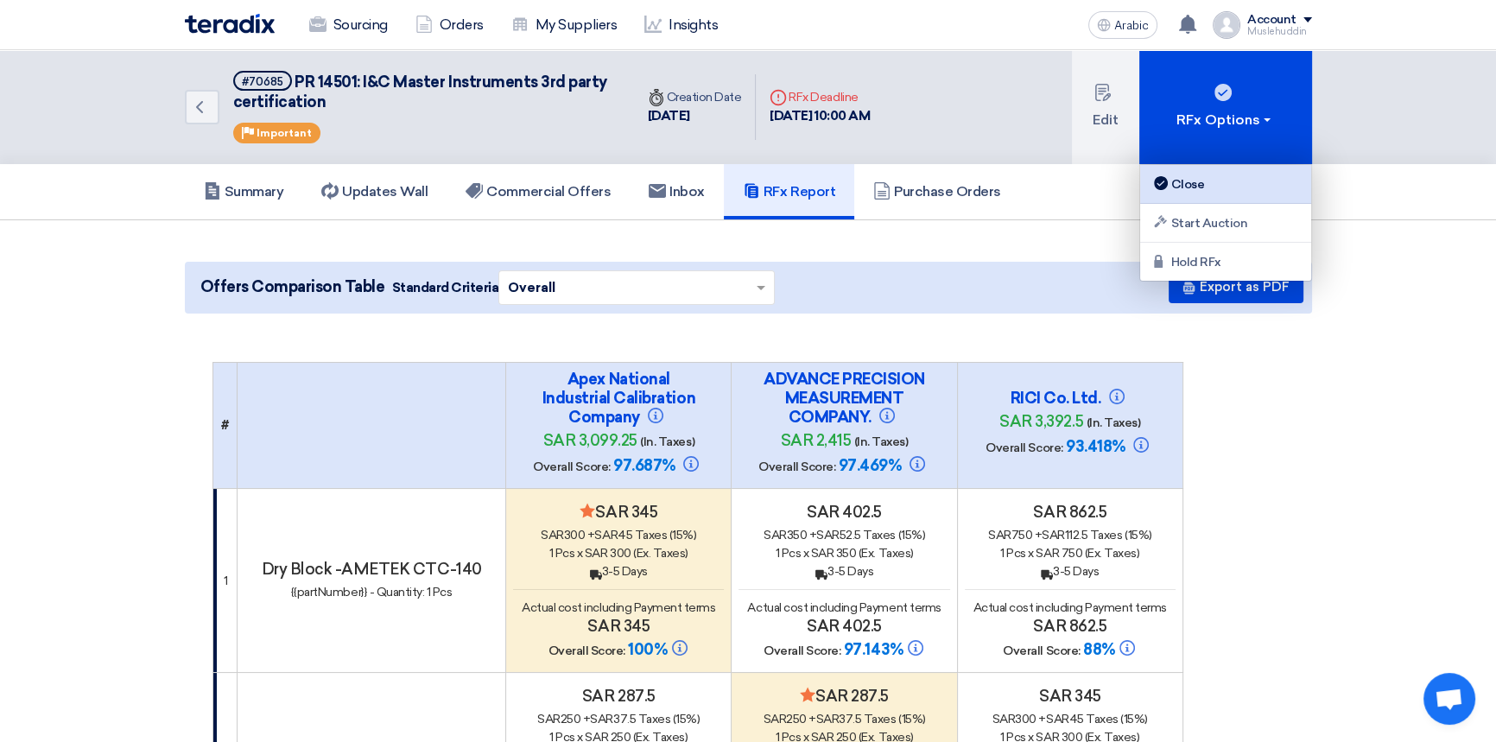
click at [1183, 175] on font "Close" at bounding box center [1189, 184] width 34 height 18
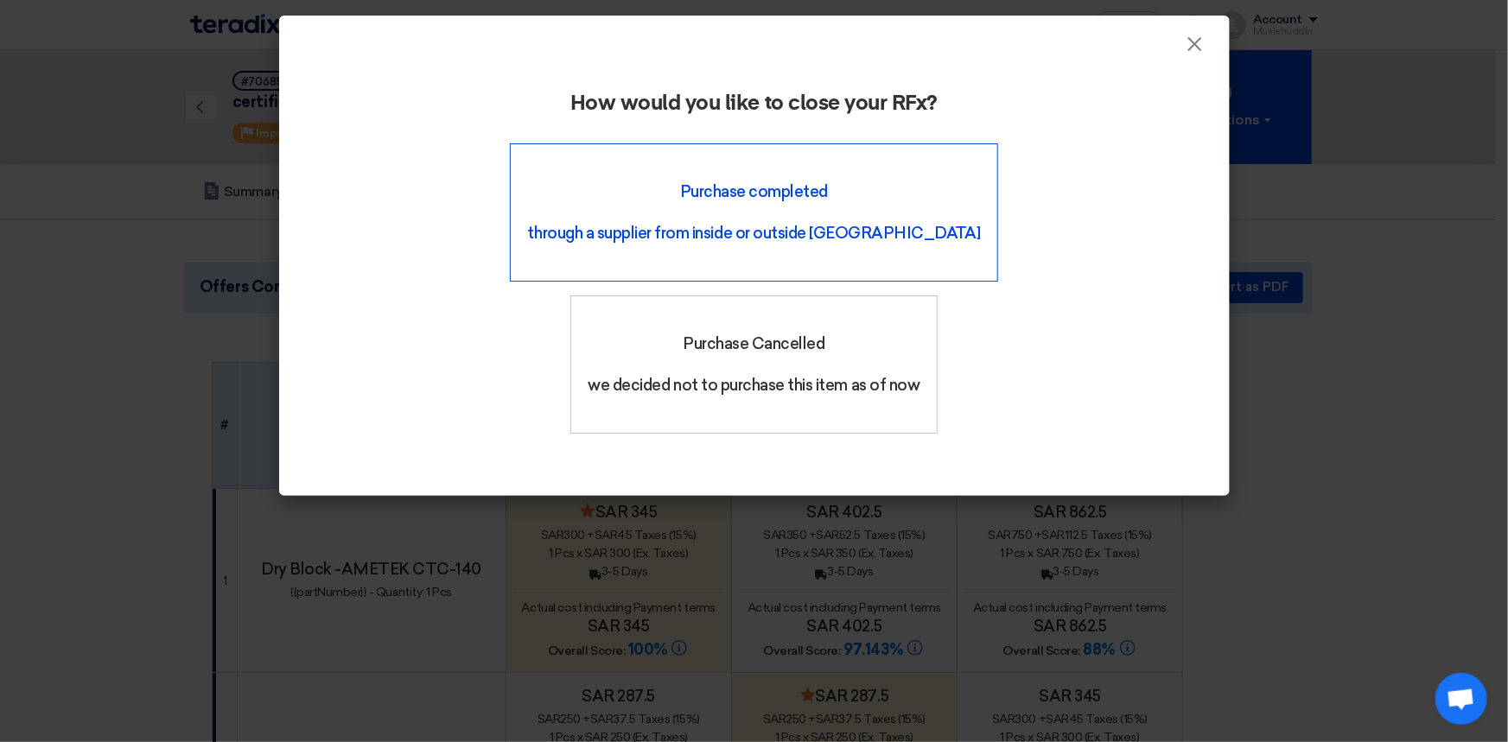
click at [648, 229] on font "through a supplier from inside or outside [GEOGRAPHIC_DATA]" at bounding box center [754, 233] width 453 height 19
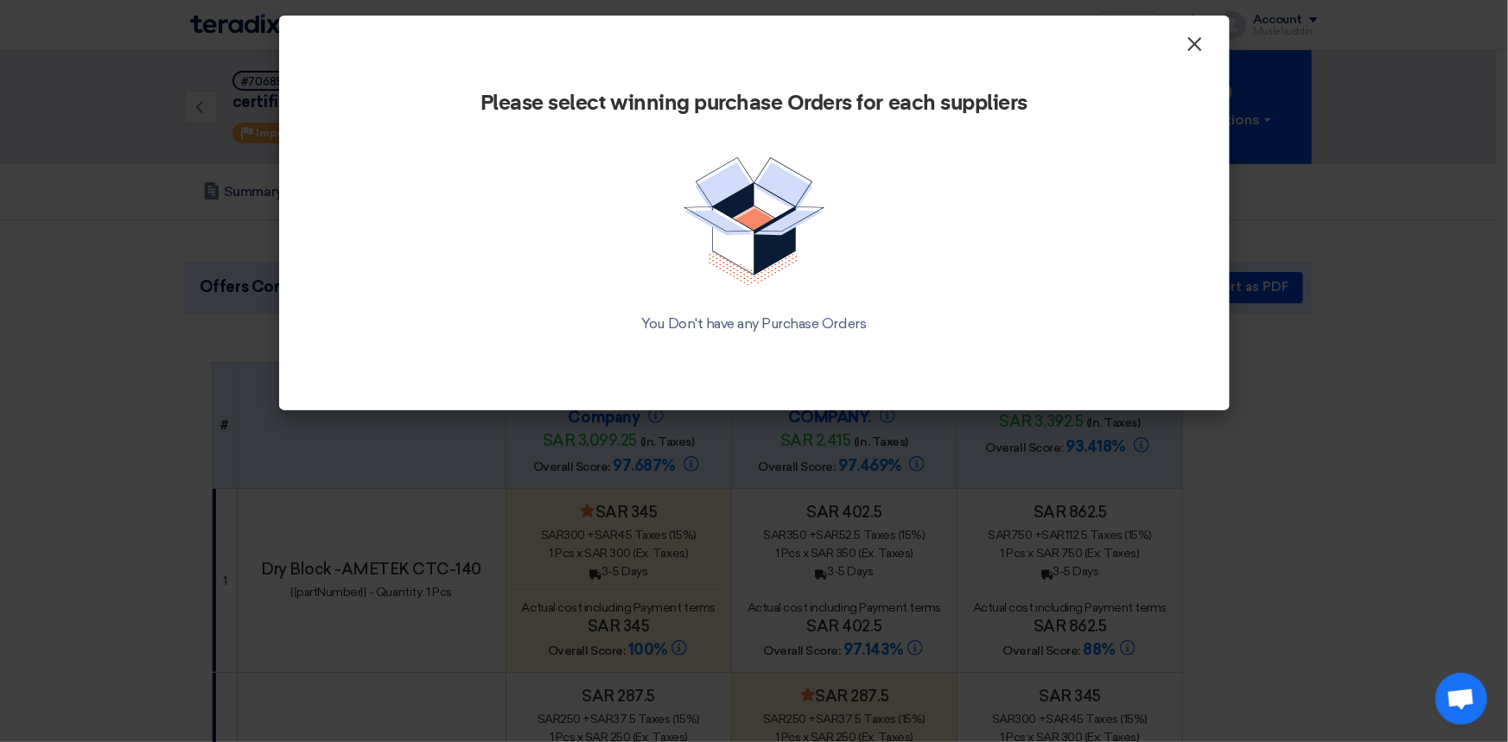
click at [1192, 48] on font "×" at bounding box center [1194, 48] width 17 height 35
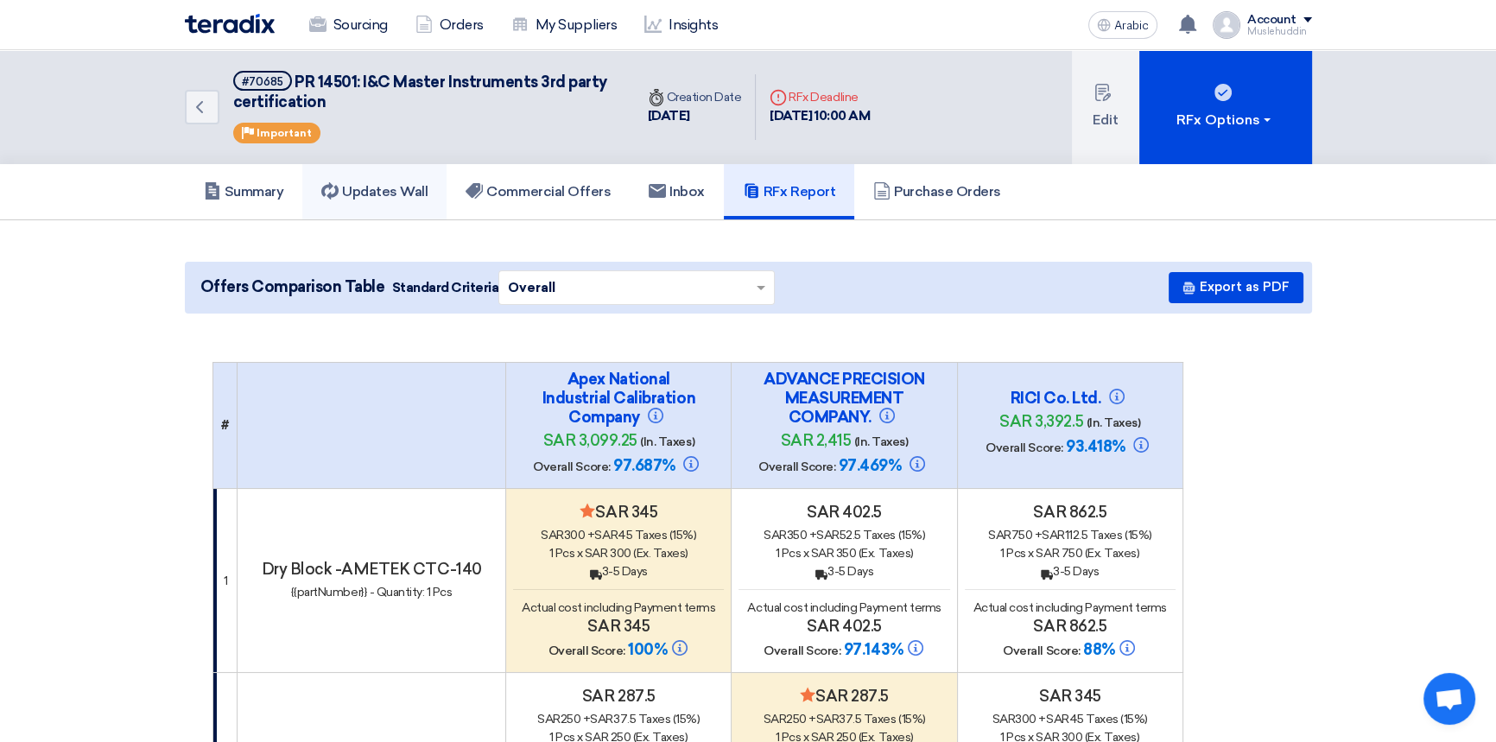
click at [388, 183] on font "Updates Wall" at bounding box center [385, 191] width 86 height 16
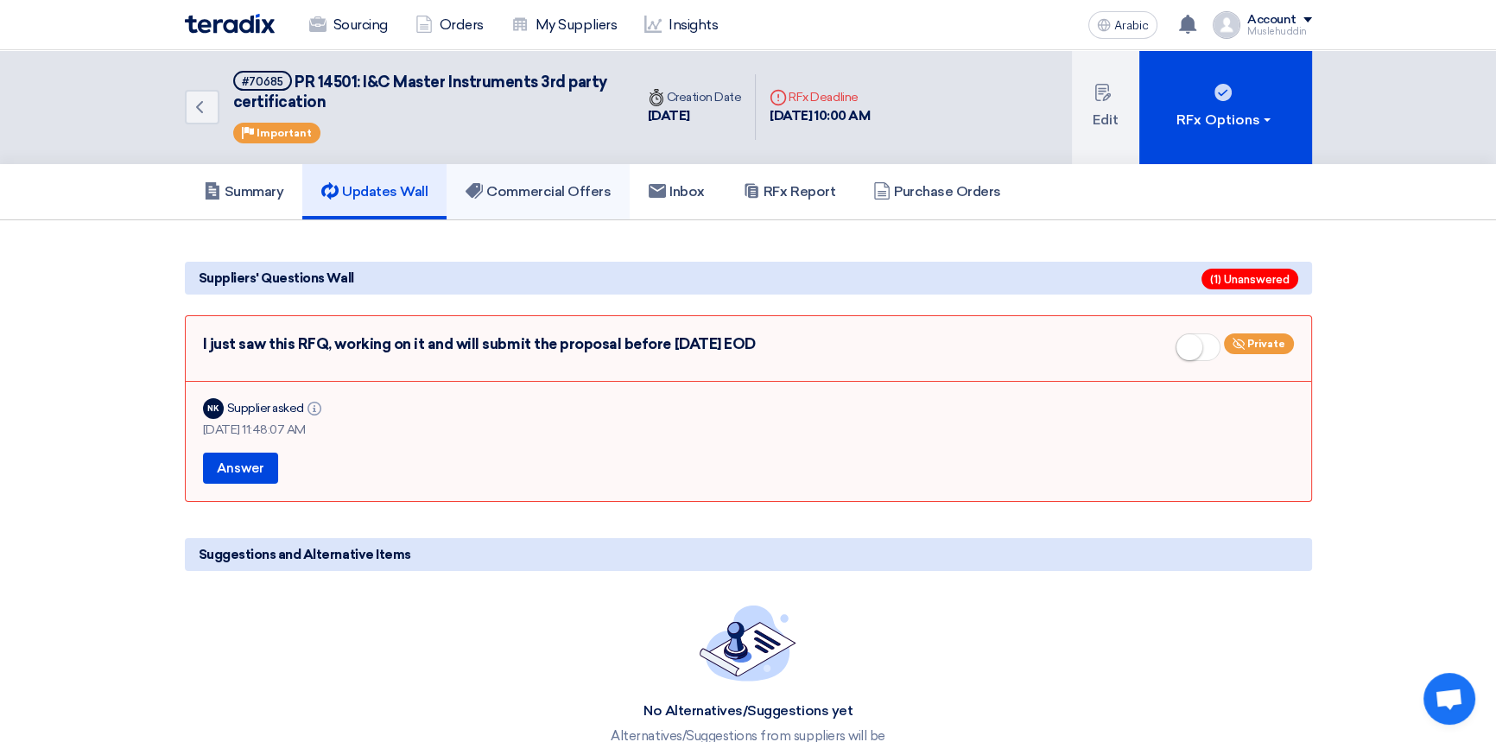
click at [503, 183] on font "Commercial Offers" at bounding box center [548, 191] width 124 height 16
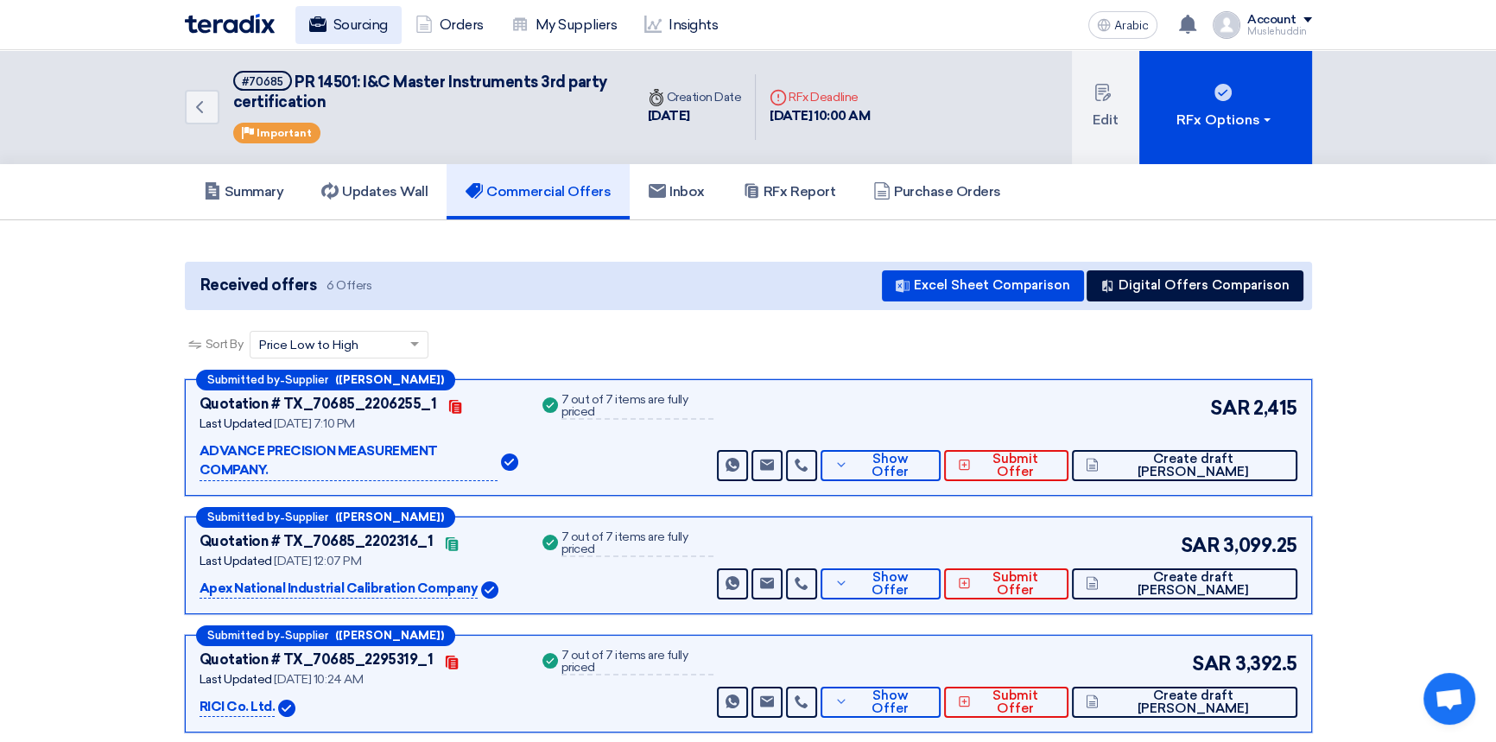
click at [368, 25] on font "Sourcing" at bounding box center [360, 24] width 54 height 16
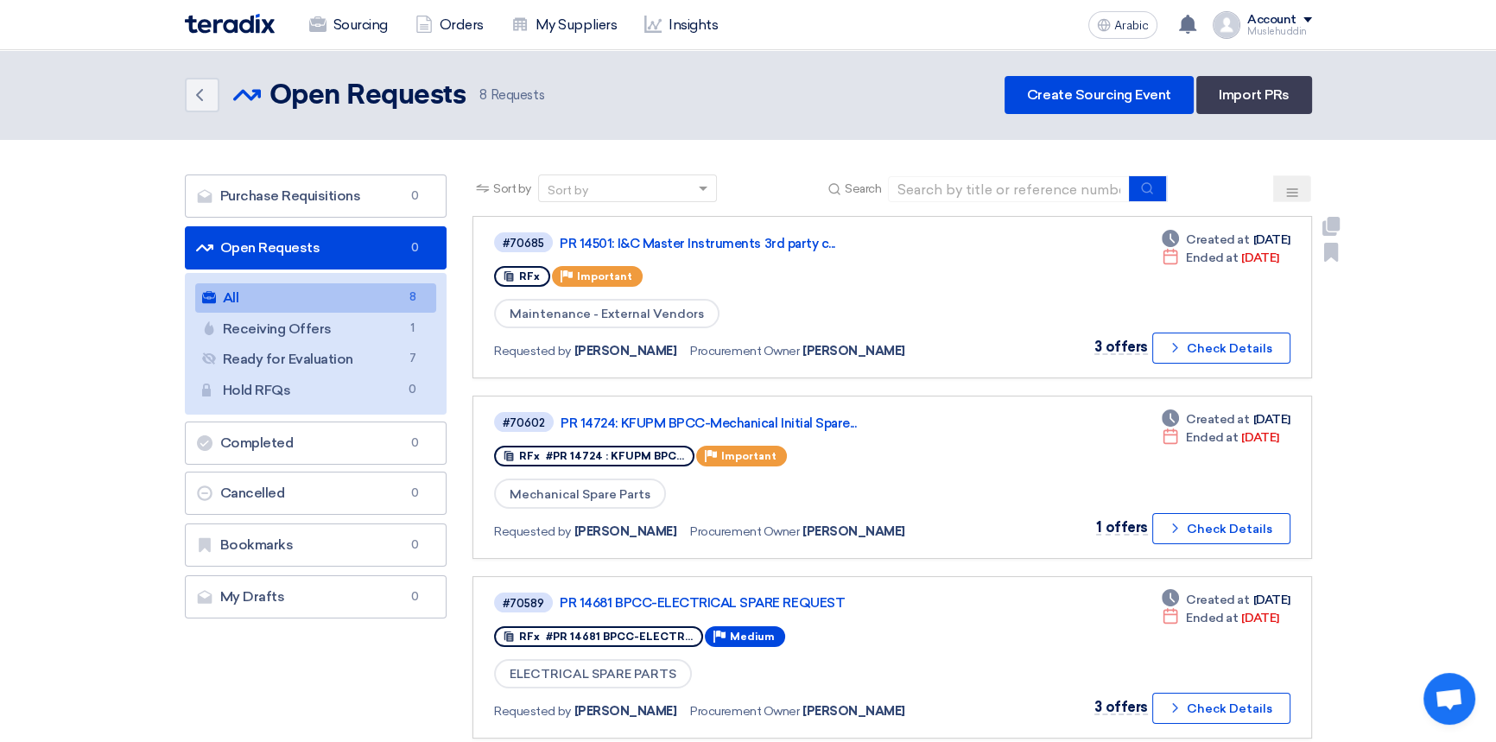
click at [1067, 300] on div "#70685 PR 14501: I&C Master Instruments 3rd party c... RFx Priority Important M…" at bounding box center [892, 297] width 796 height 133
click at [1067, 302] on div "#70685 PR 14501: I&C Master Instruments 3rd party c... RFx Priority Important M…" at bounding box center [892, 297] width 796 height 133
click at [1102, 293] on div "Deadline Created at [DATE] Deadline Ended at [DATE] 3 offers Check details Chec…" at bounding box center [1186, 297] width 206 height 133
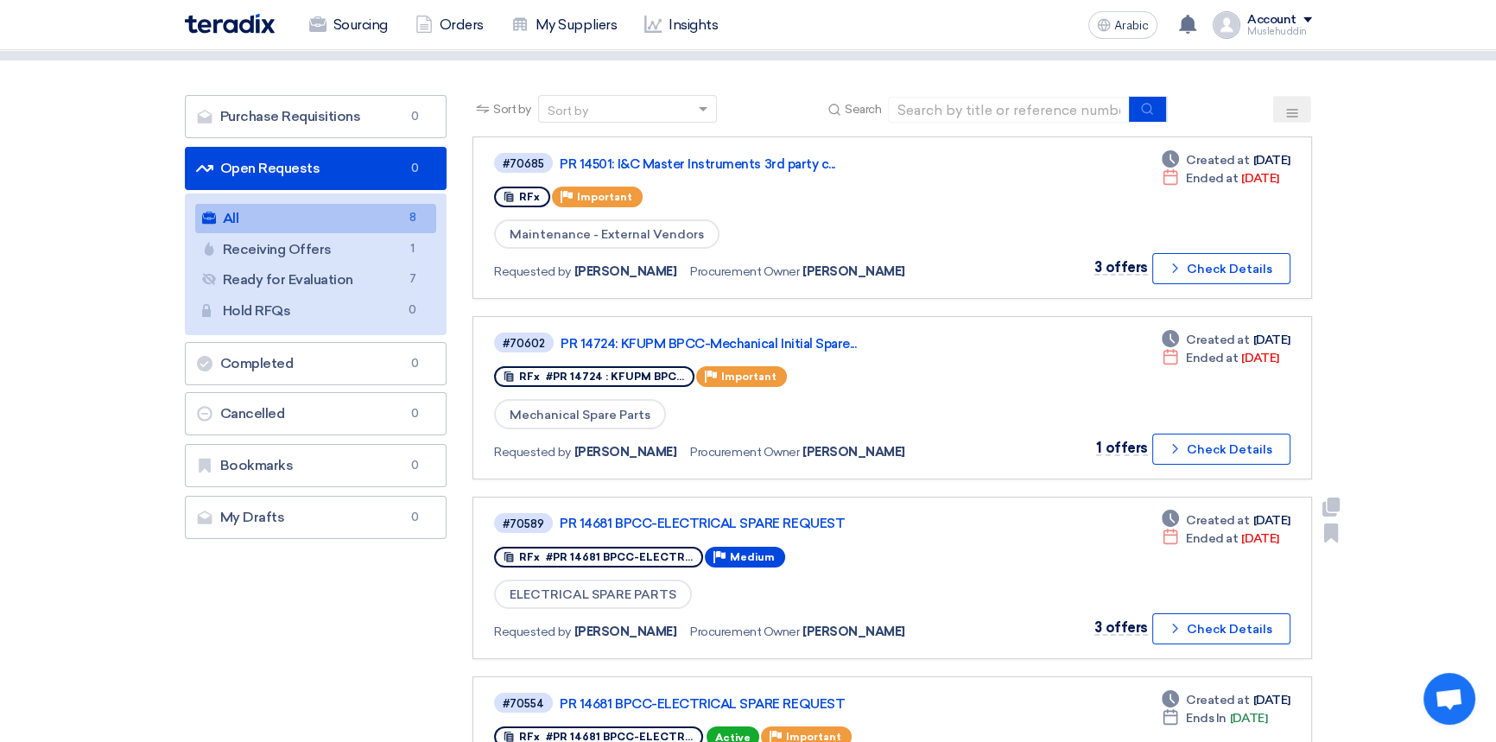
scroll to position [235, 0]
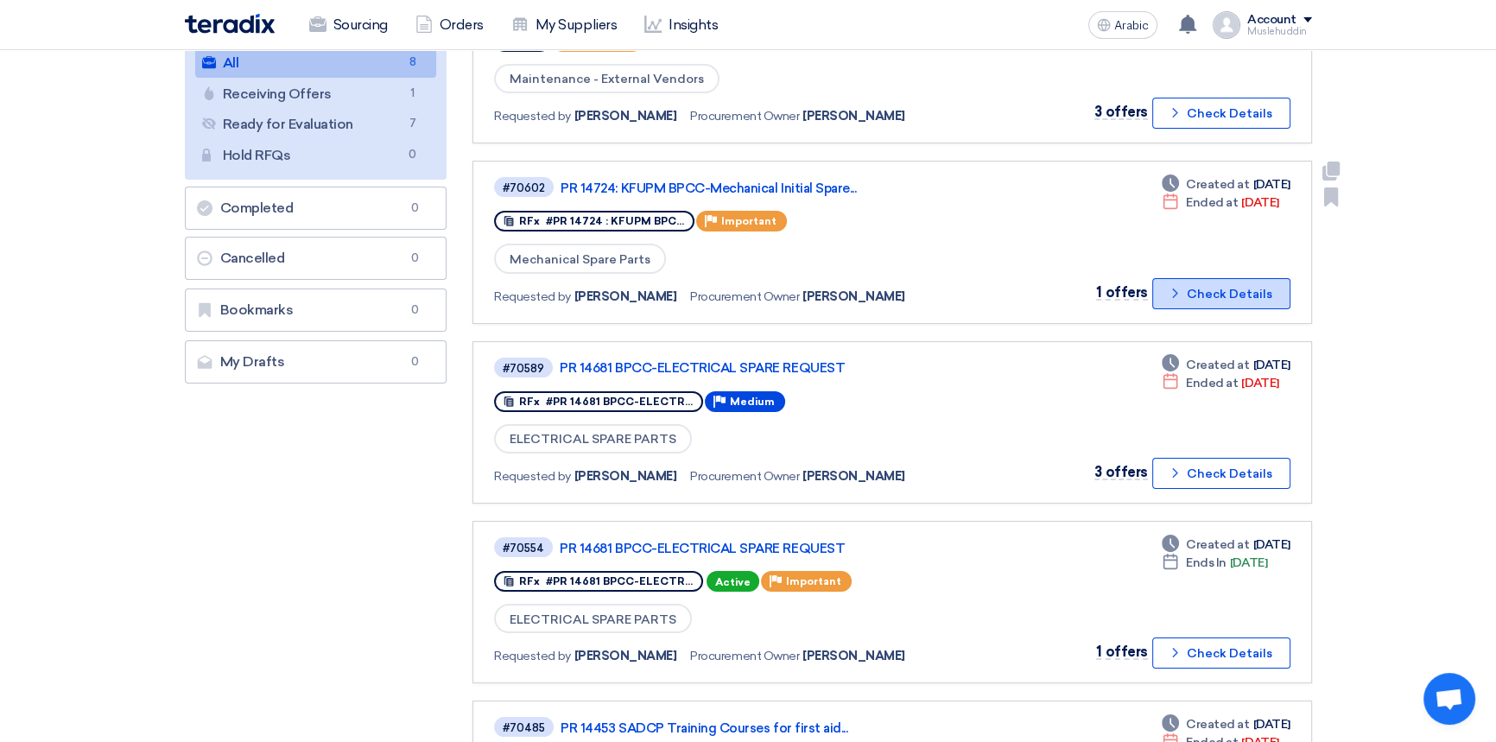
click at [1203, 290] on font "Check Details" at bounding box center [1230, 294] width 86 height 15
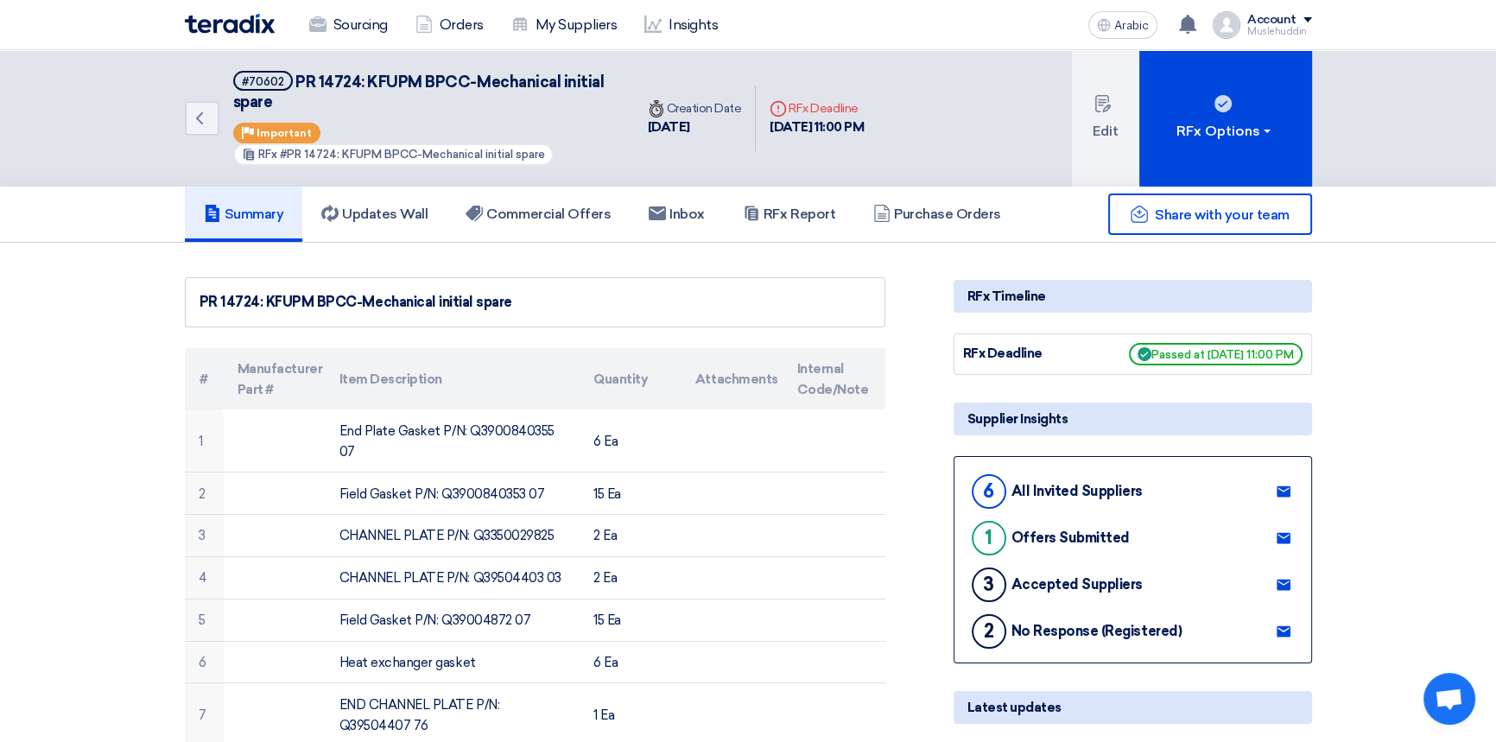
click at [1009, 416] on font "Supplier Insights" at bounding box center [1018, 419] width 101 height 16
click at [1062, 491] on font "All Invited Suppliers" at bounding box center [1077, 491] width 131 height 16
click at [983, 492] on font "6" at bounding box center [988, 491] width 11 height 23
click at [1054, 499] on div "6 All Invited Suppliers" at bounding box center [1056, 491] width 175 height 41
click at [1054, 498] on div "6 All Invited Suppliers" at bounding box center [1056, 491] width 175 height 41
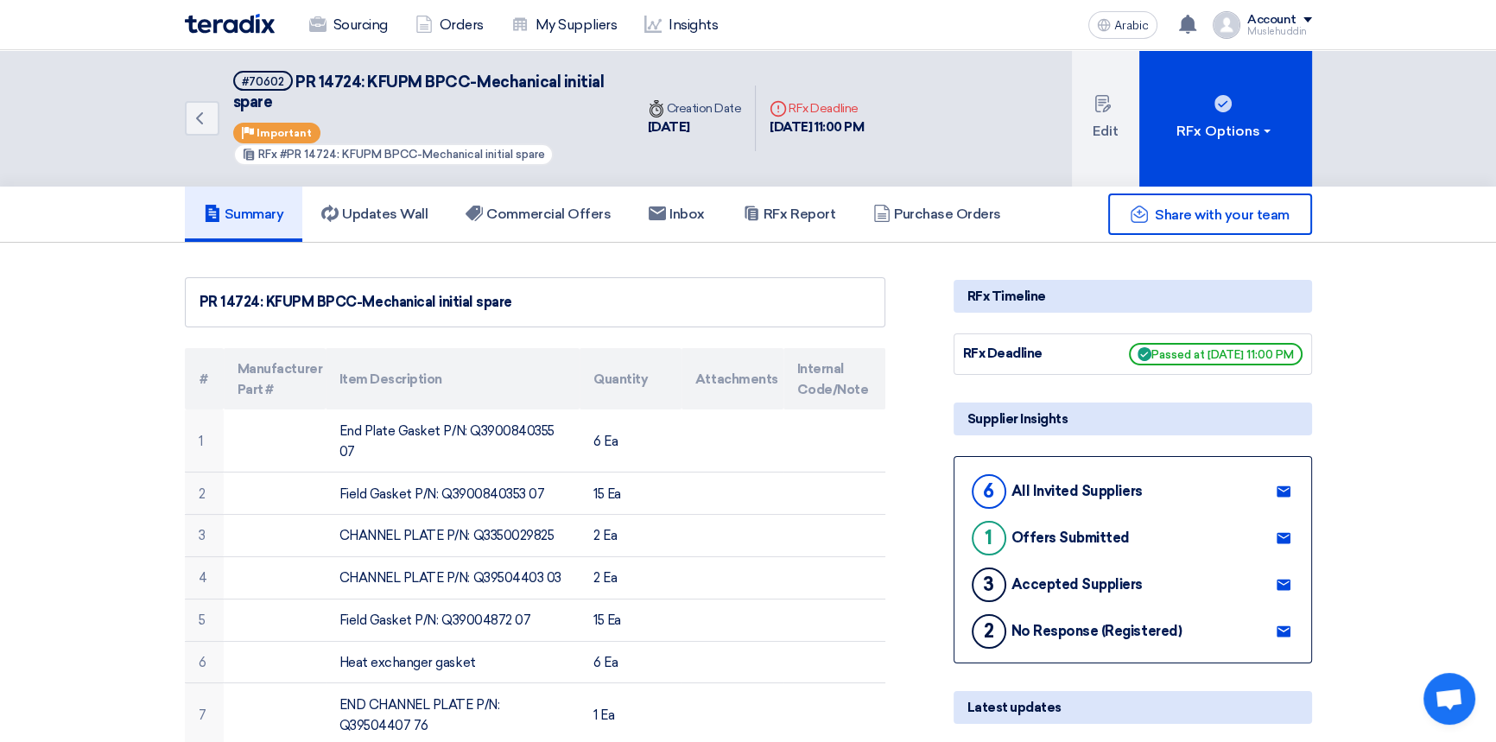
click at [1089, 492] on font "All Invited Suppliers" at bounding box center [1077, 491] width 131 height 16
click at [1280, 492] on use at bounding box center [1284, 491] width 14 height 11
click at [352, 20] on font "Sourcing" at bounding box center [360, 24] width 54 height 16
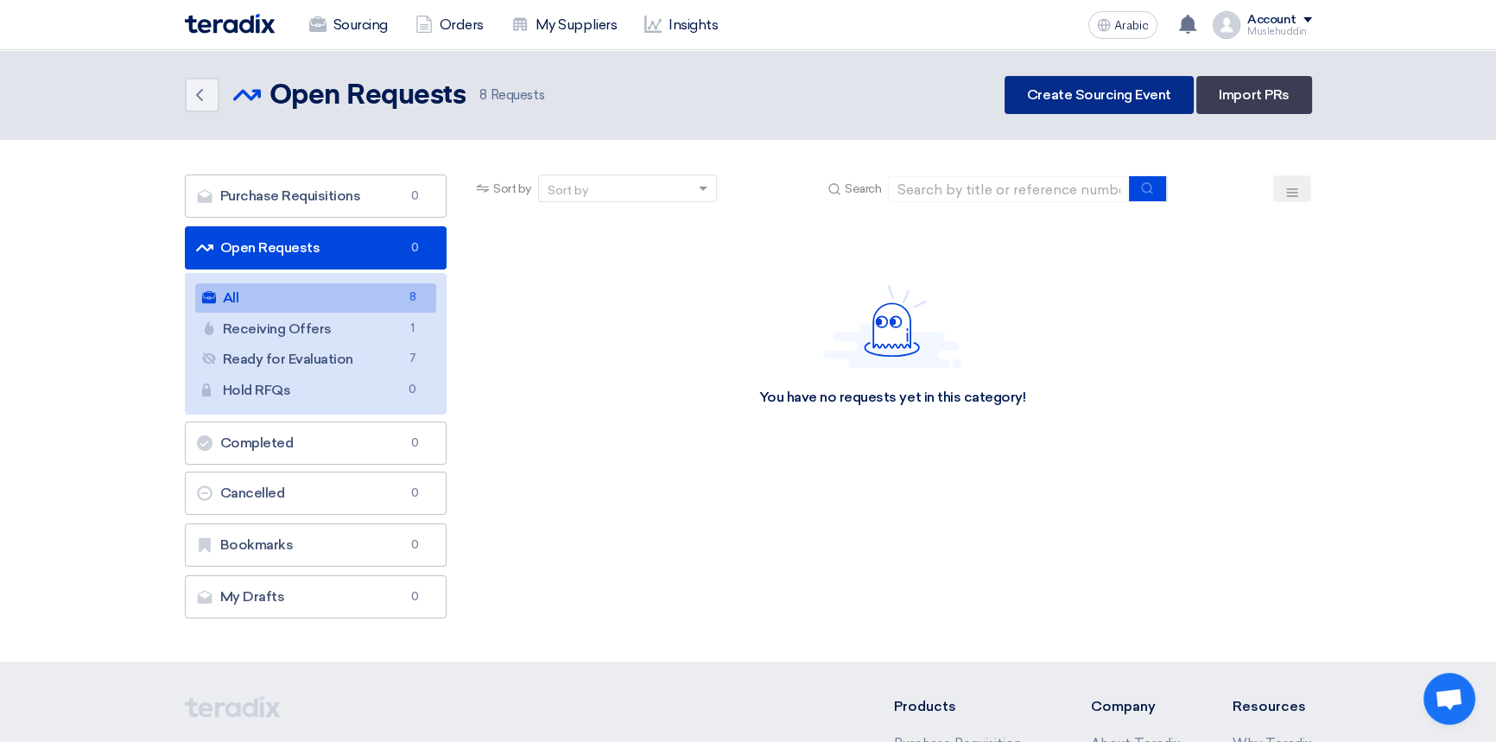
click at [1077, 92] on font "Create Sourcing Event" at bounding box center [1099, 94] width 144 height 16
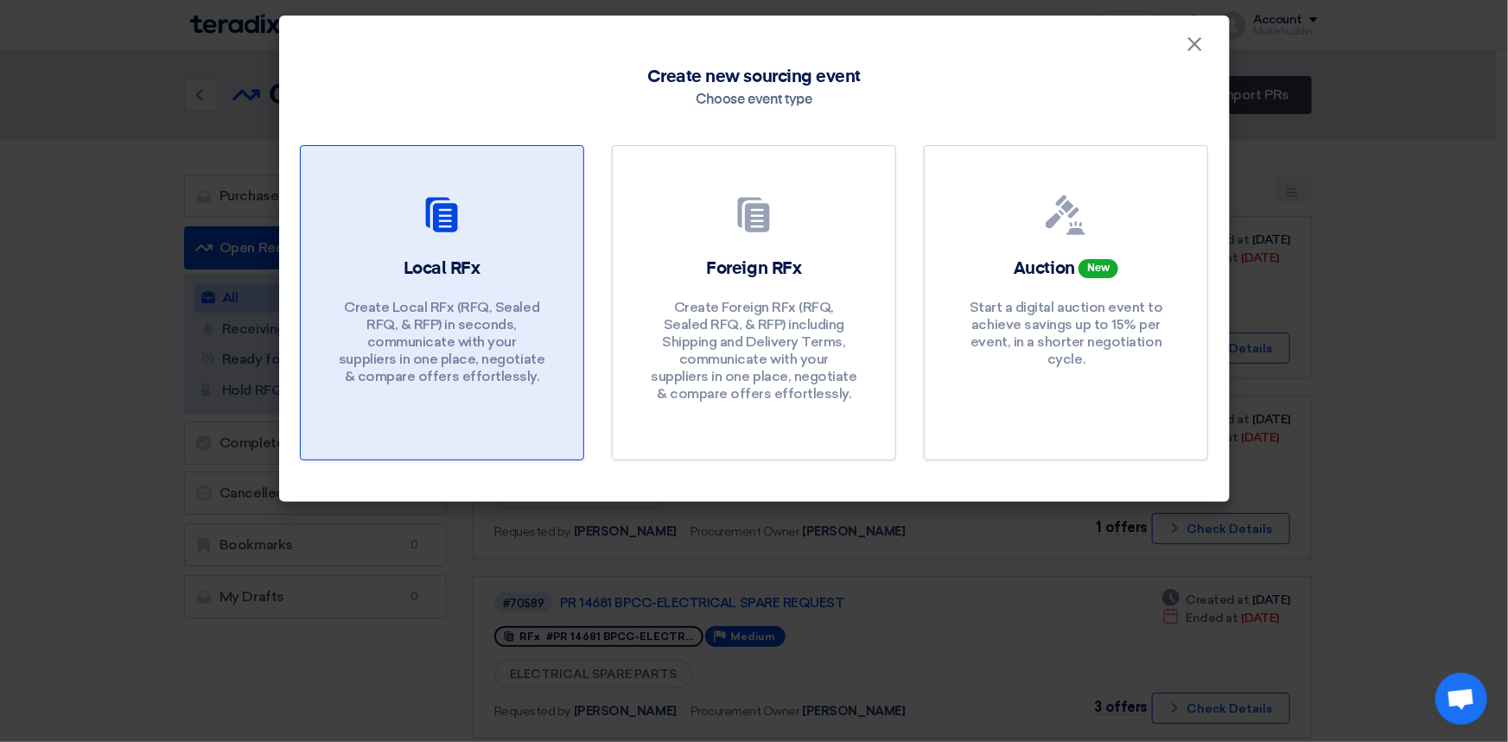
click at [453, 288] on div "Local RFx Create Local RFx (RFQ, Sealed RFQ, & RFP) in seconds, communicate wit…" at bounding box center [441, 325] width 241 height 137
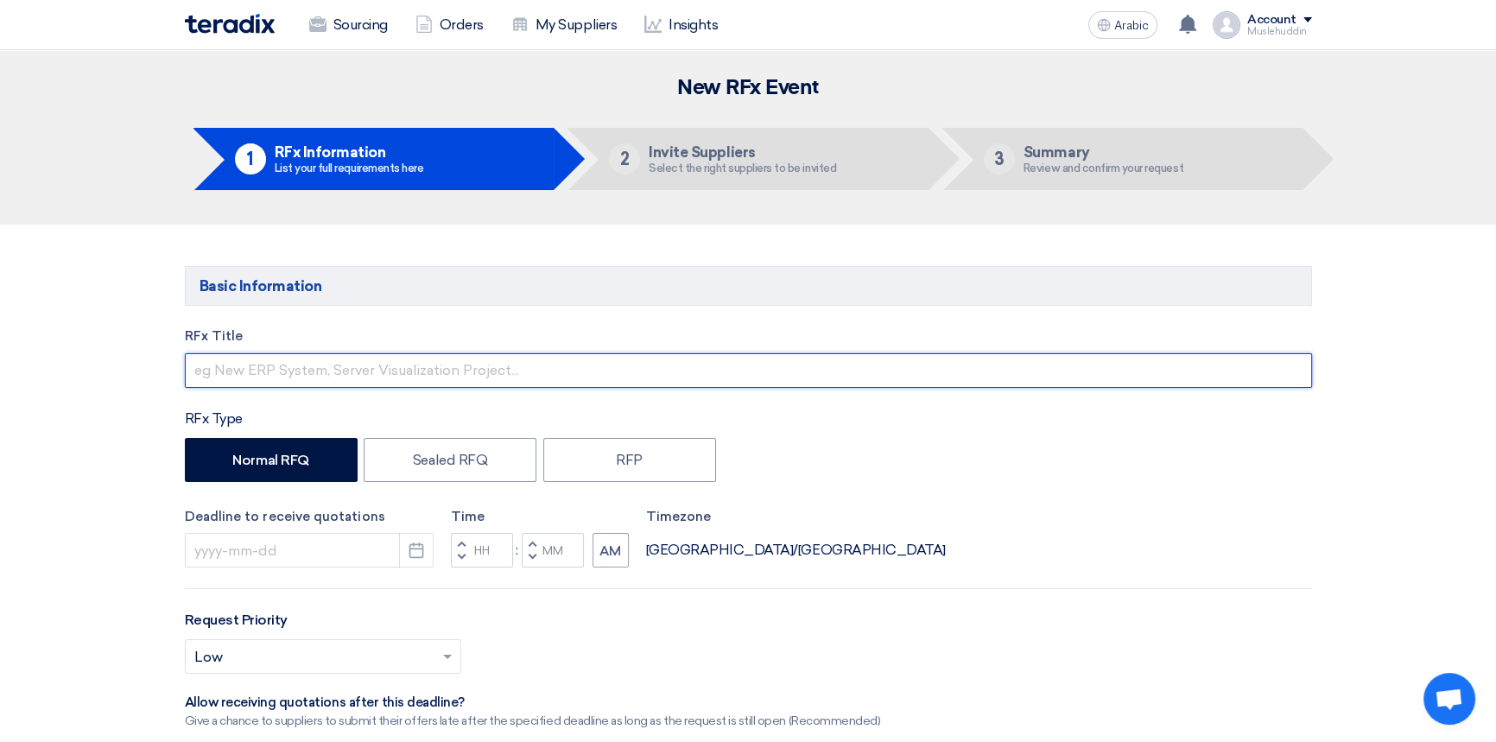
click at [322, 372] on input "text" at bounding box center [749, 370] width 1128 height 35
type input "PR SRCC000140 - KKIA Civil Works"
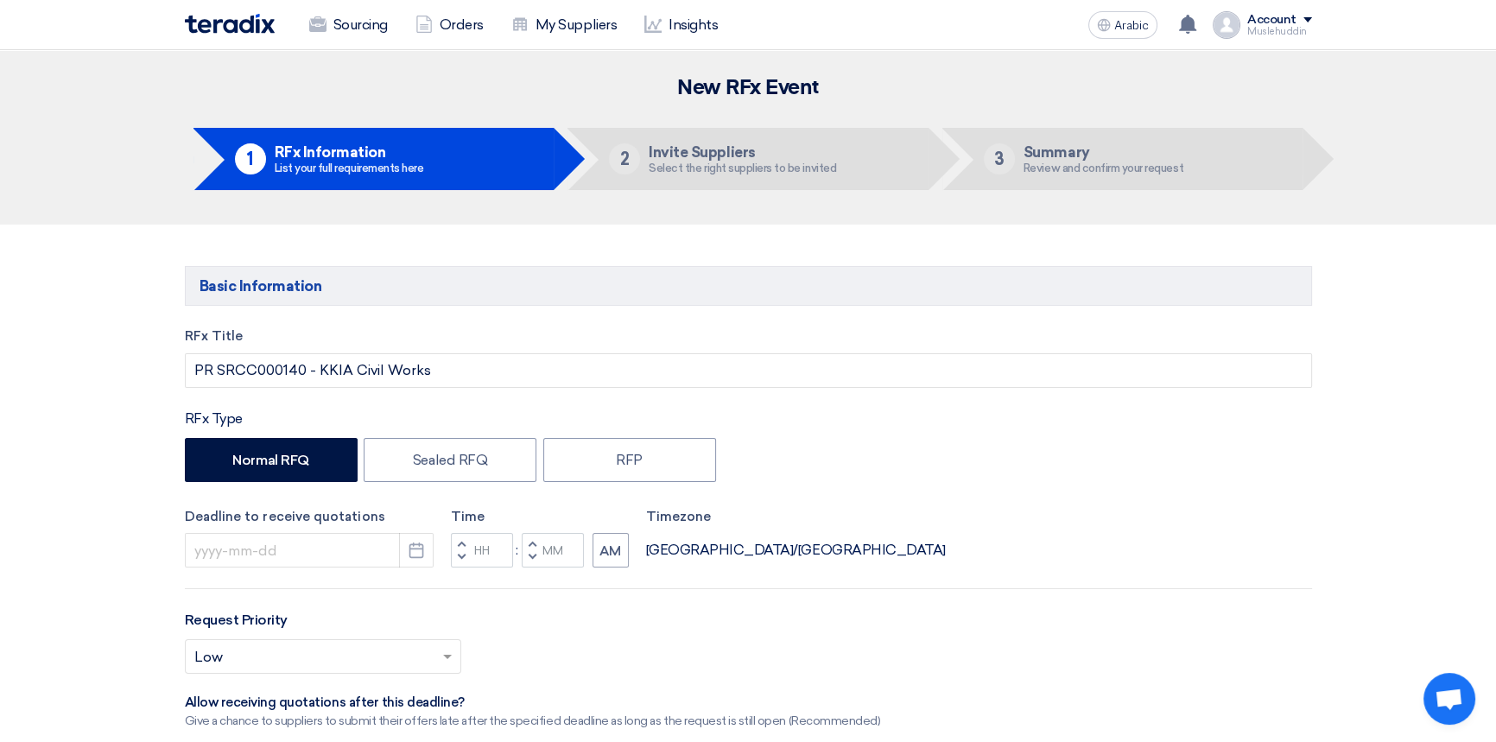
drag, startPoint x: 1111, startPoint y: 548, endPoint x: 1099, endPoint y: 544, distance: 12.6
click at [1111, 547] on div "Deadline to receive quotations Pick a date Time Increment hours Decrement hours…" at bounding box center [749, 537] width 1128 height 61
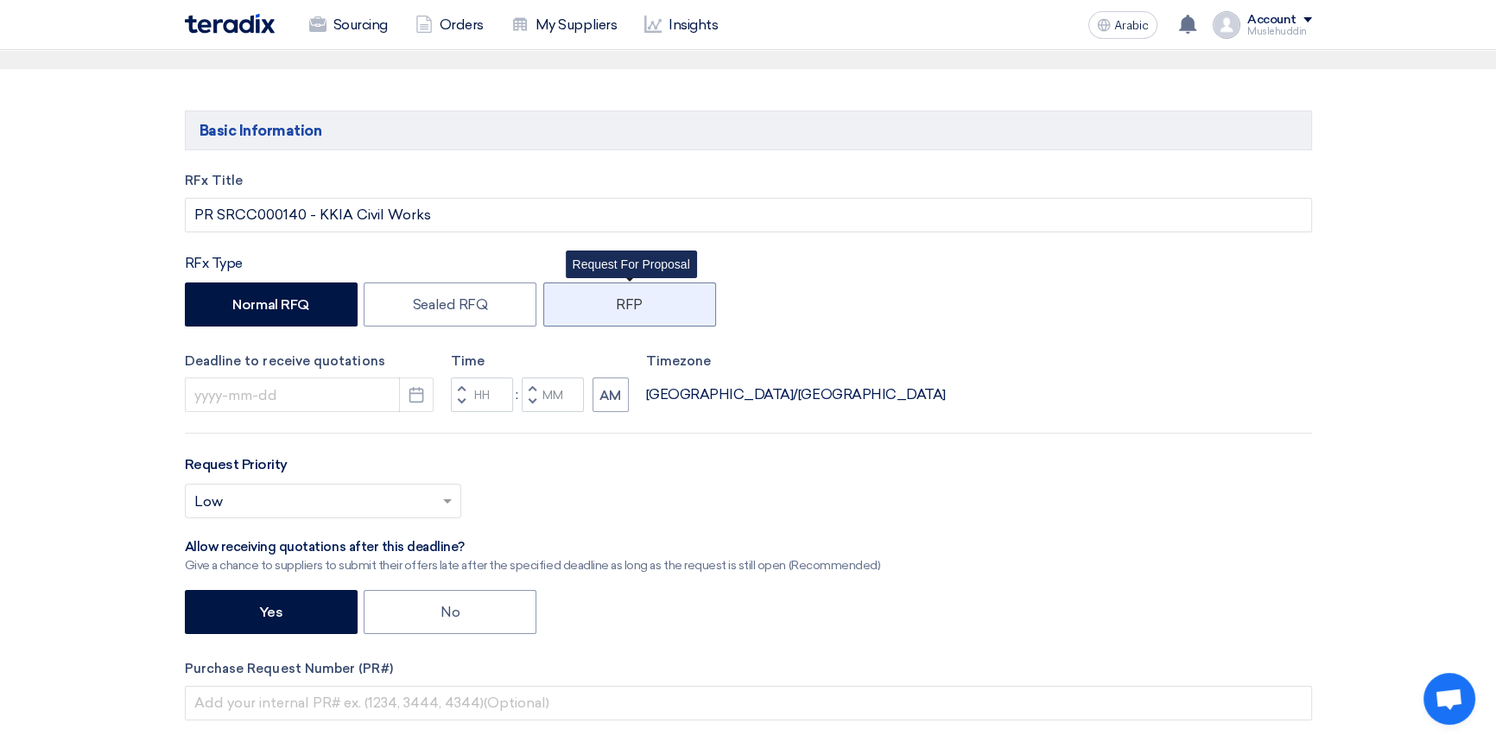
scroll to position [156, 0]
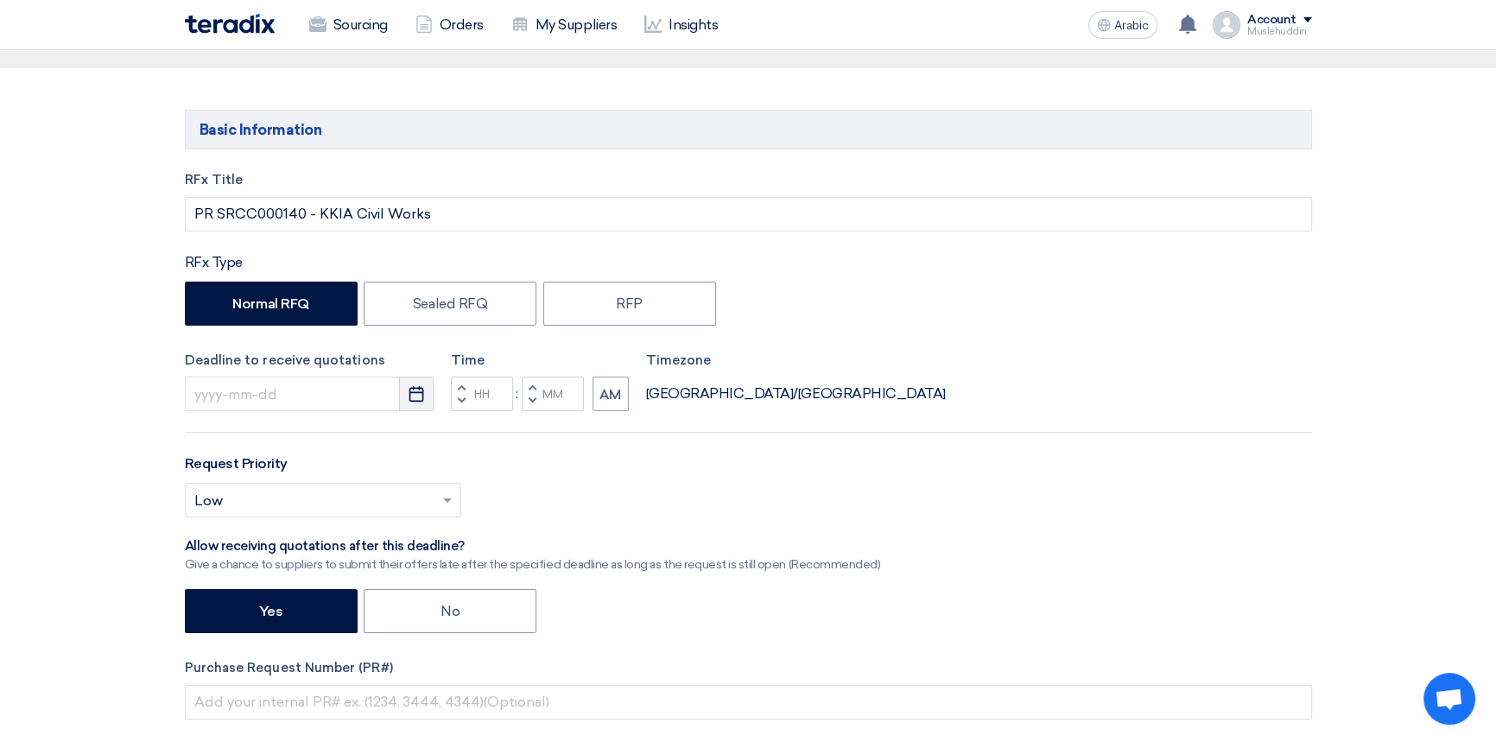
click at [419, 403] on icon "Pick a date" at bounding box center [416, 393] width 17 height 17
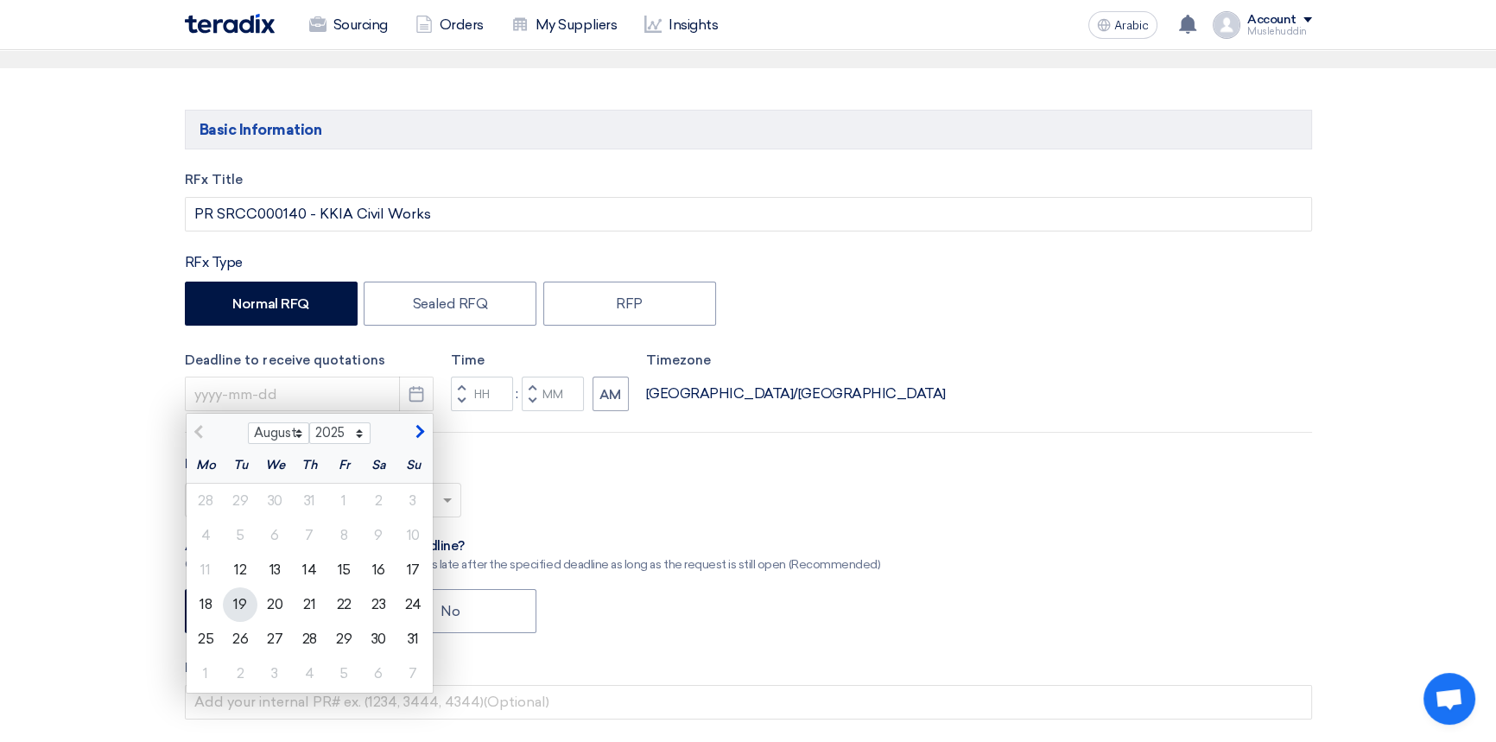
click at [234, 603] on font "19" at bounding box center [239, 604] width 13 height 16
type input "[DATE]"
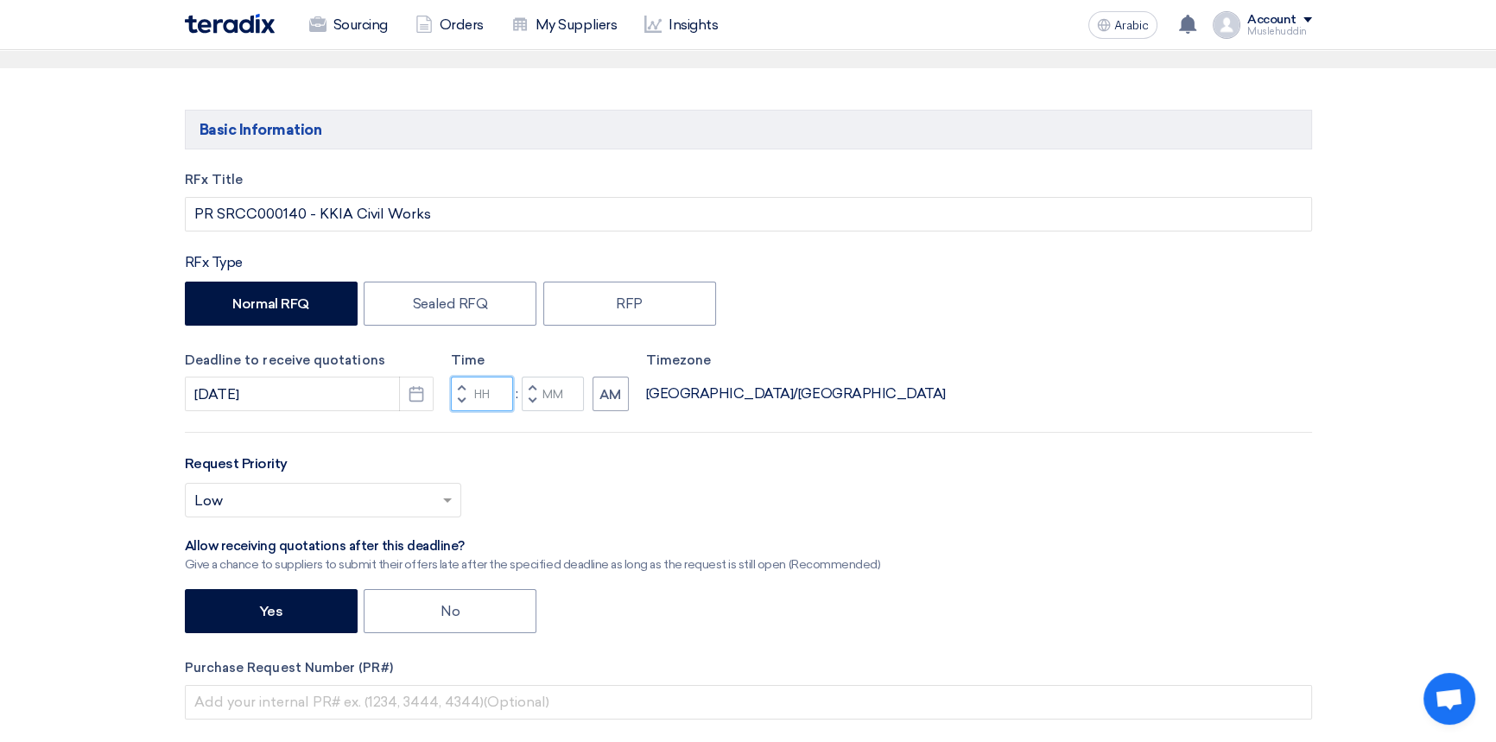
click at [497, 397] on input "Hours" at bounding box center [482, 394] width 62 height 35
click at [493, 398] on input "Hours" at bounding box center [482, 394] width 62 height 35
type input "10"
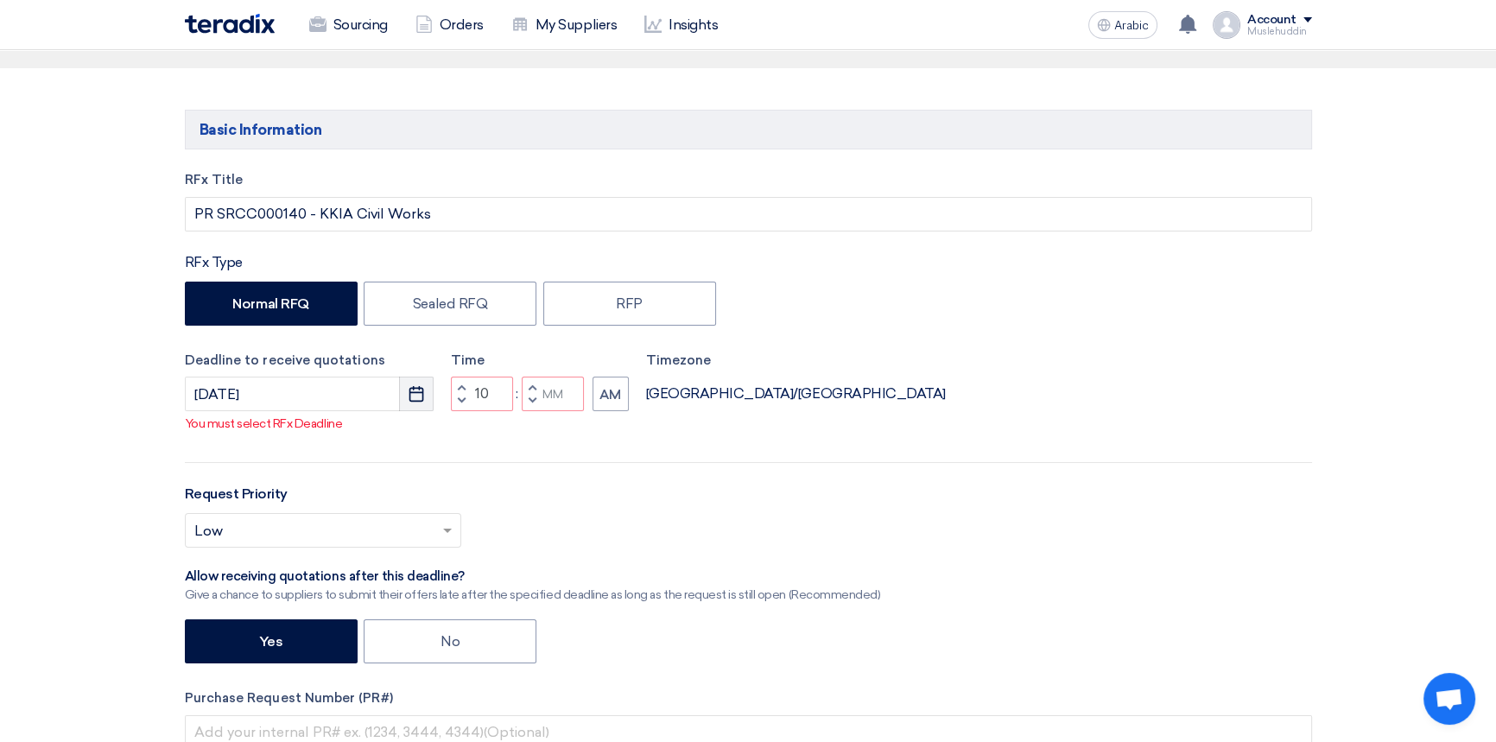
click at [418, 399] on icon "Pick a date" at bounding box center [416, 393] width 17 height 17
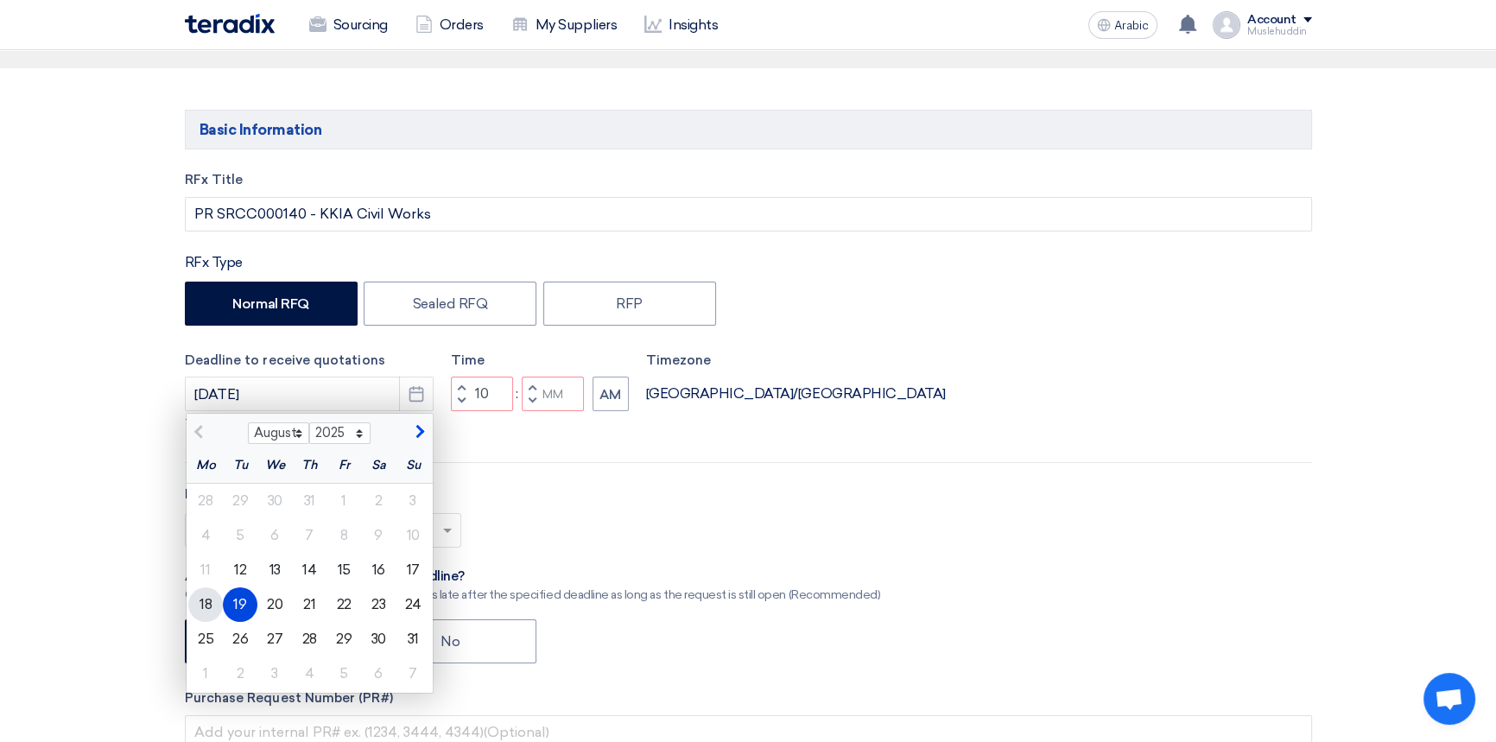
click at [214, 603] on div "18" at bounding box center [205, 605] width 35 height 35
type input "[DATE]"
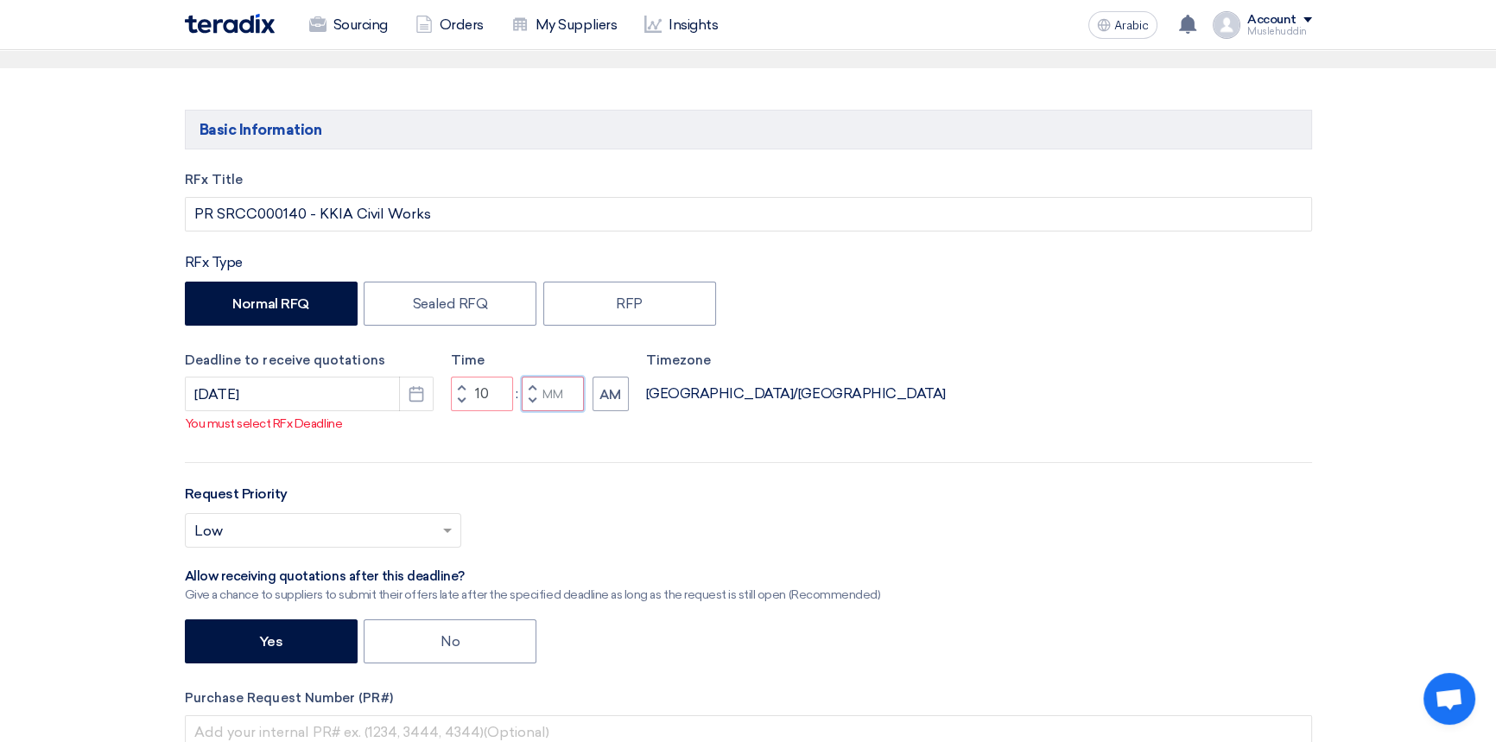
click at [552, 397] on input "Minutes" at bounding box center [553, 394] width 62 height 35
type input "00"
click at [852, 437] on div "RFx Title PR SRCC000140 - KKIA Civil Works RFx Type Normal RFQ Sealed RFQ RFP D…" at bounding box center [748, 535] width 1153 height 731
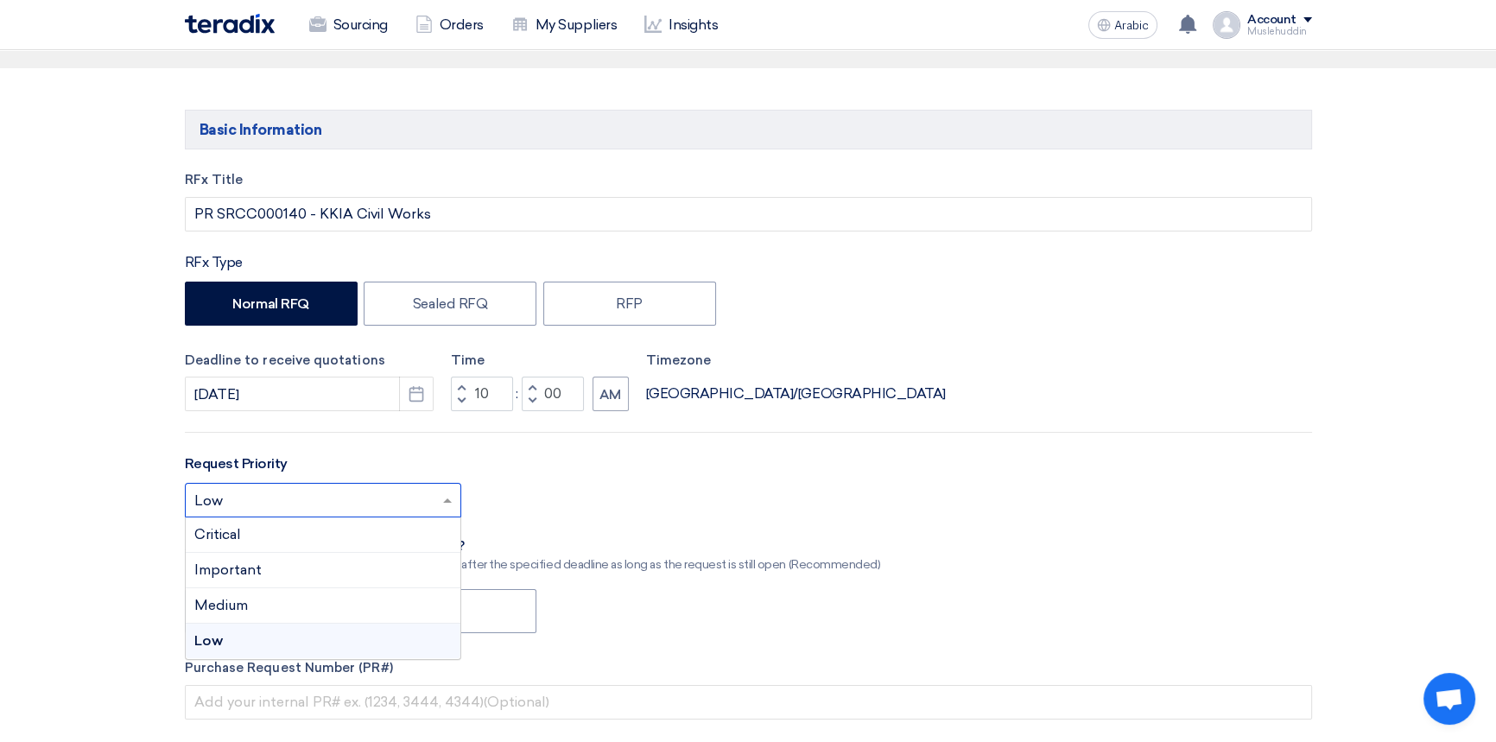
click at [285, 501] on input "text" at bounding box center [314, 502] width 240 height 29
click at [258, 537] on div "Critical" at bounding box center [323, 535] width 275 height 35
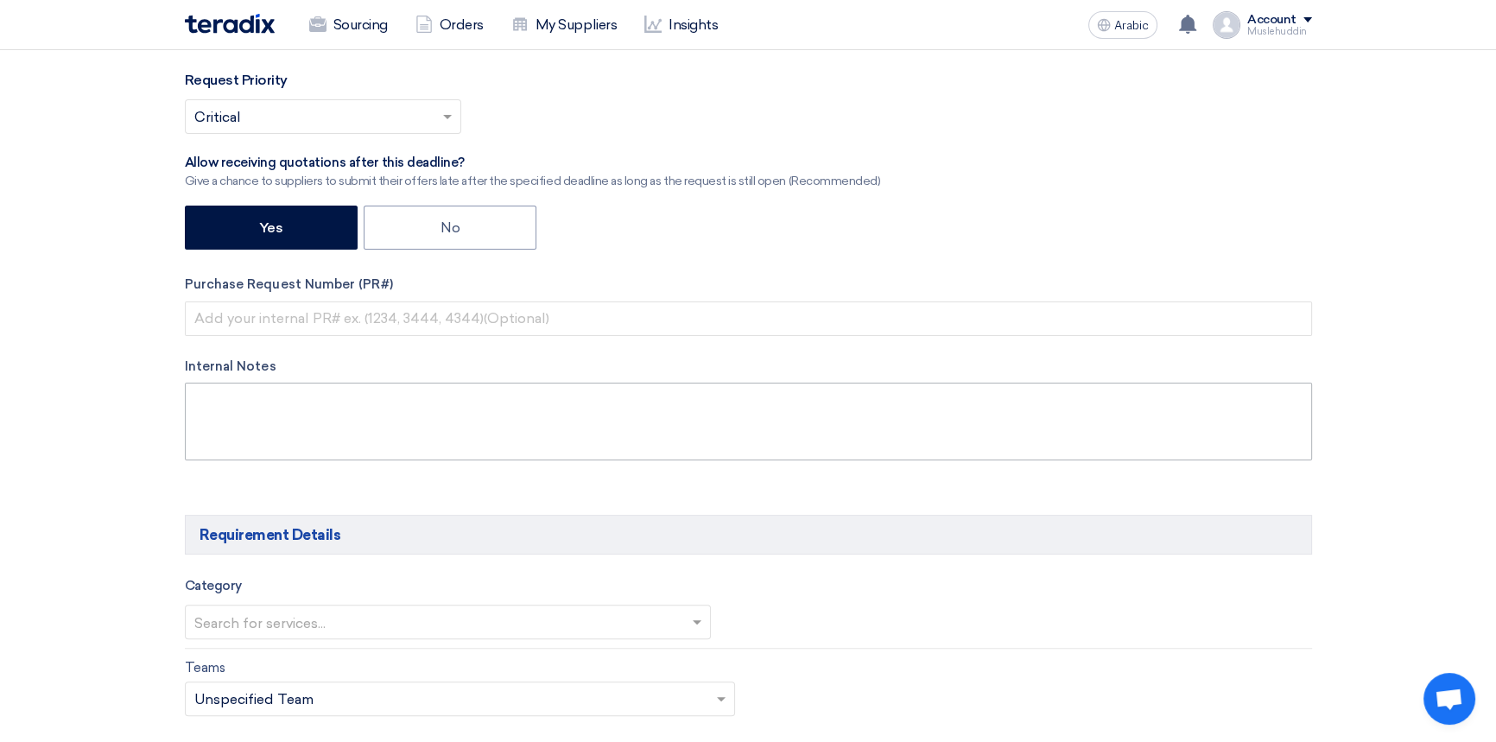
scroll to position [628, 0]
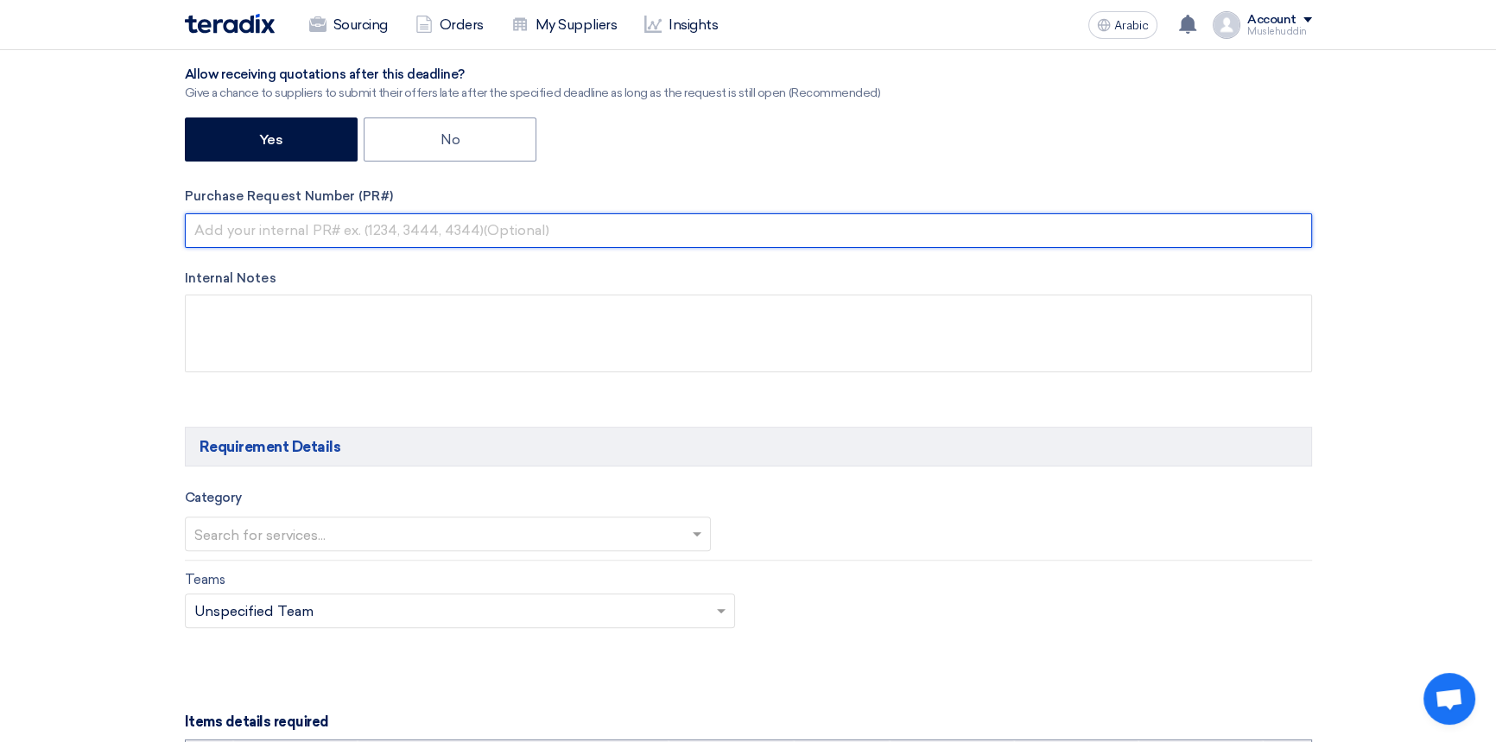
click at [290, 233] on input "text" at bounding box center [749, 230] width 1128 height 35
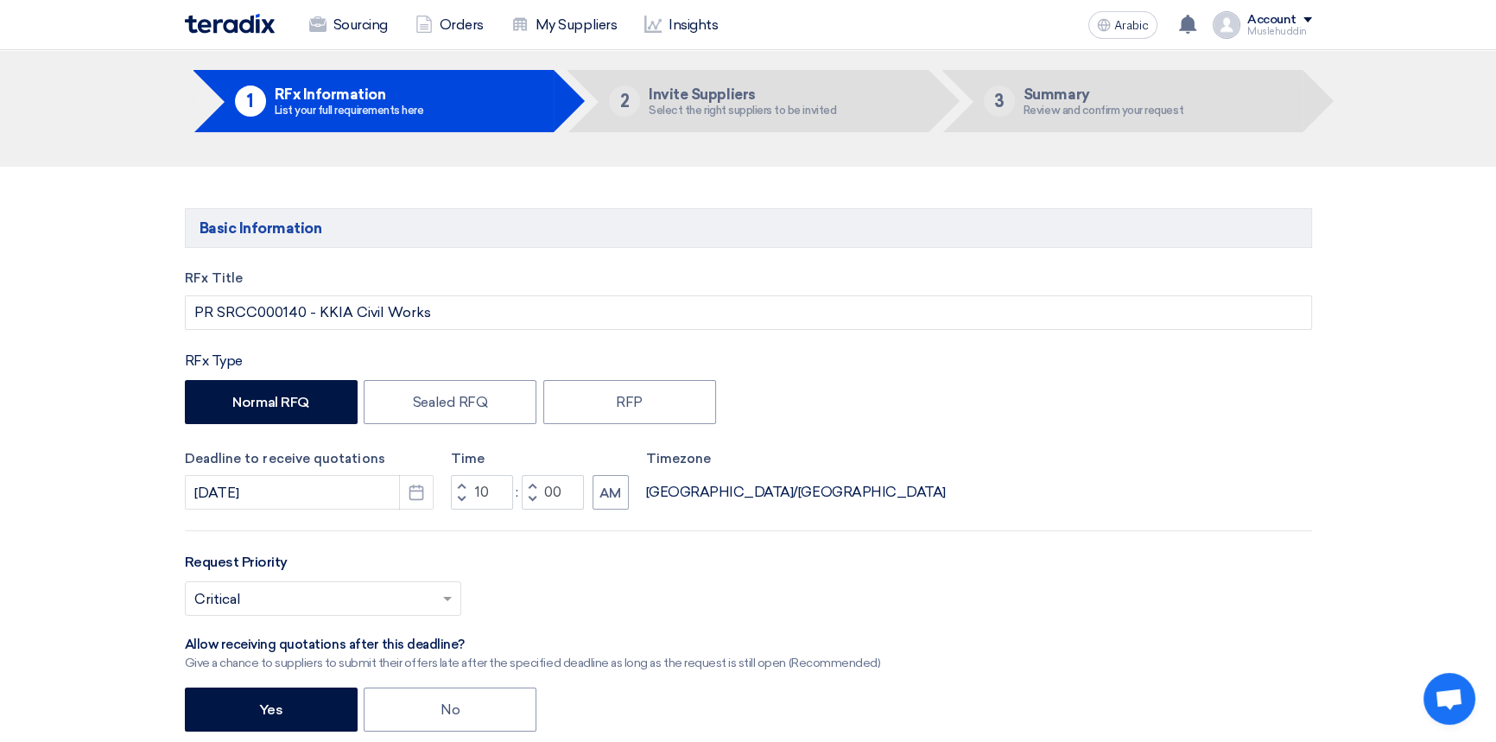
scroll to position [0, 0]
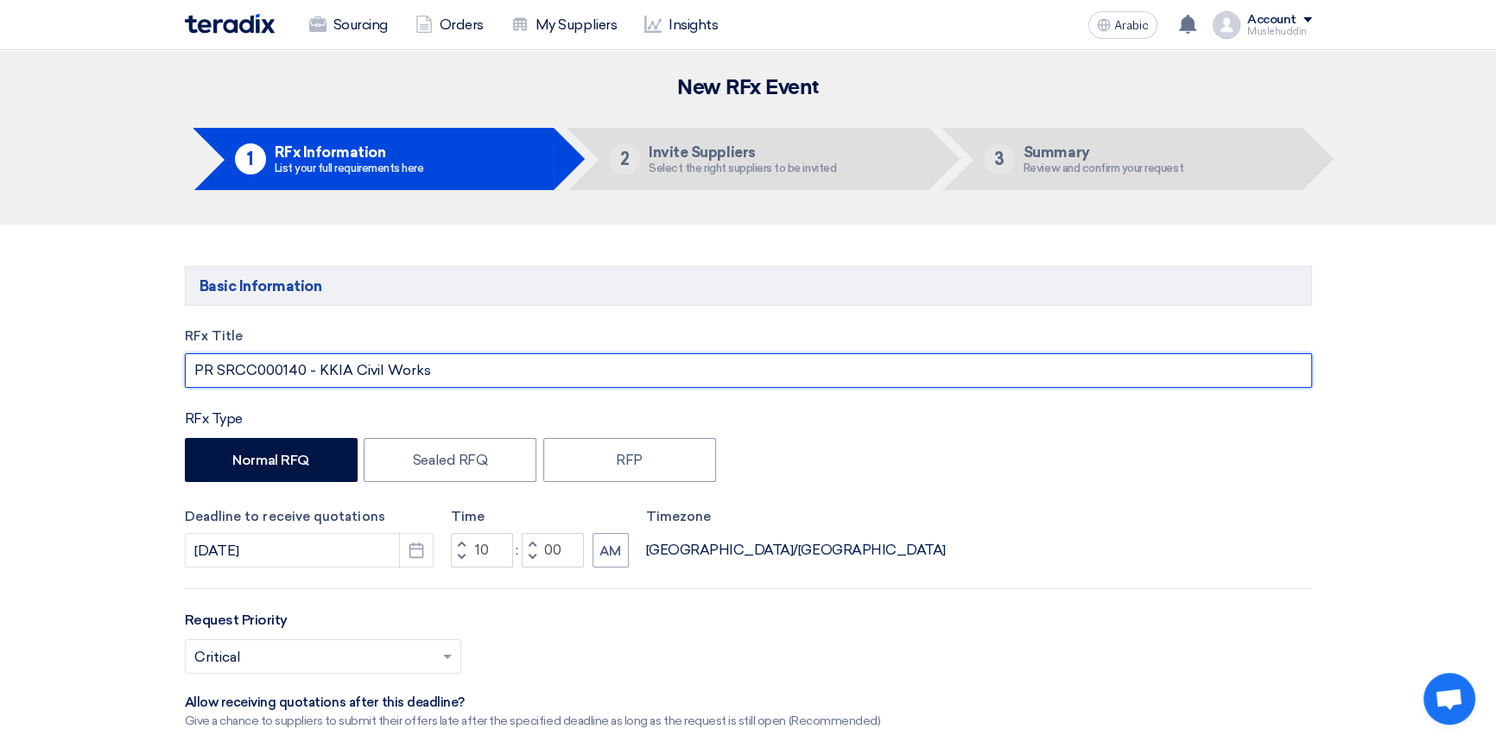
drag, startPoint x: 440, startPoint y: 373, endPoint x: 165, endPoint y: 371, distance: 274.8
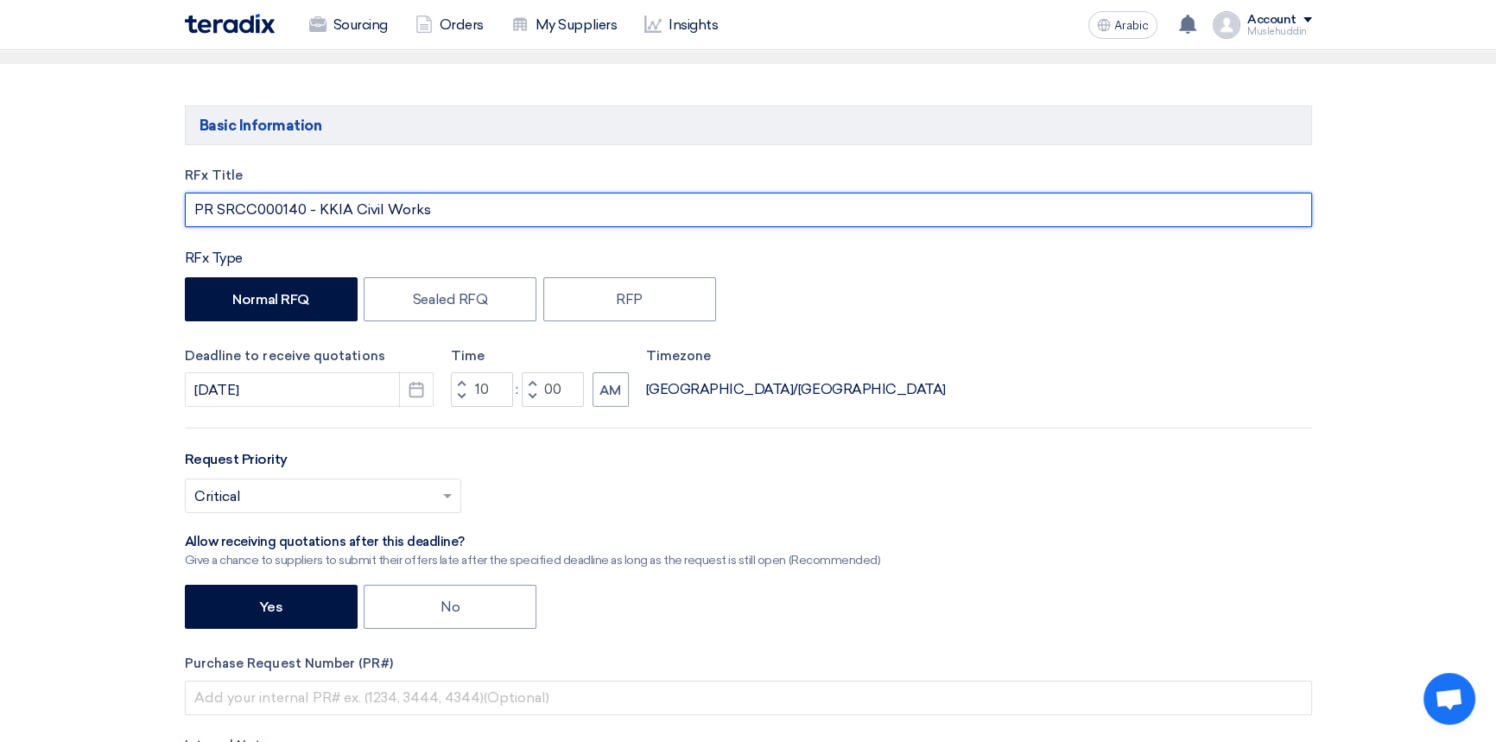
scroll to position [471, 0]
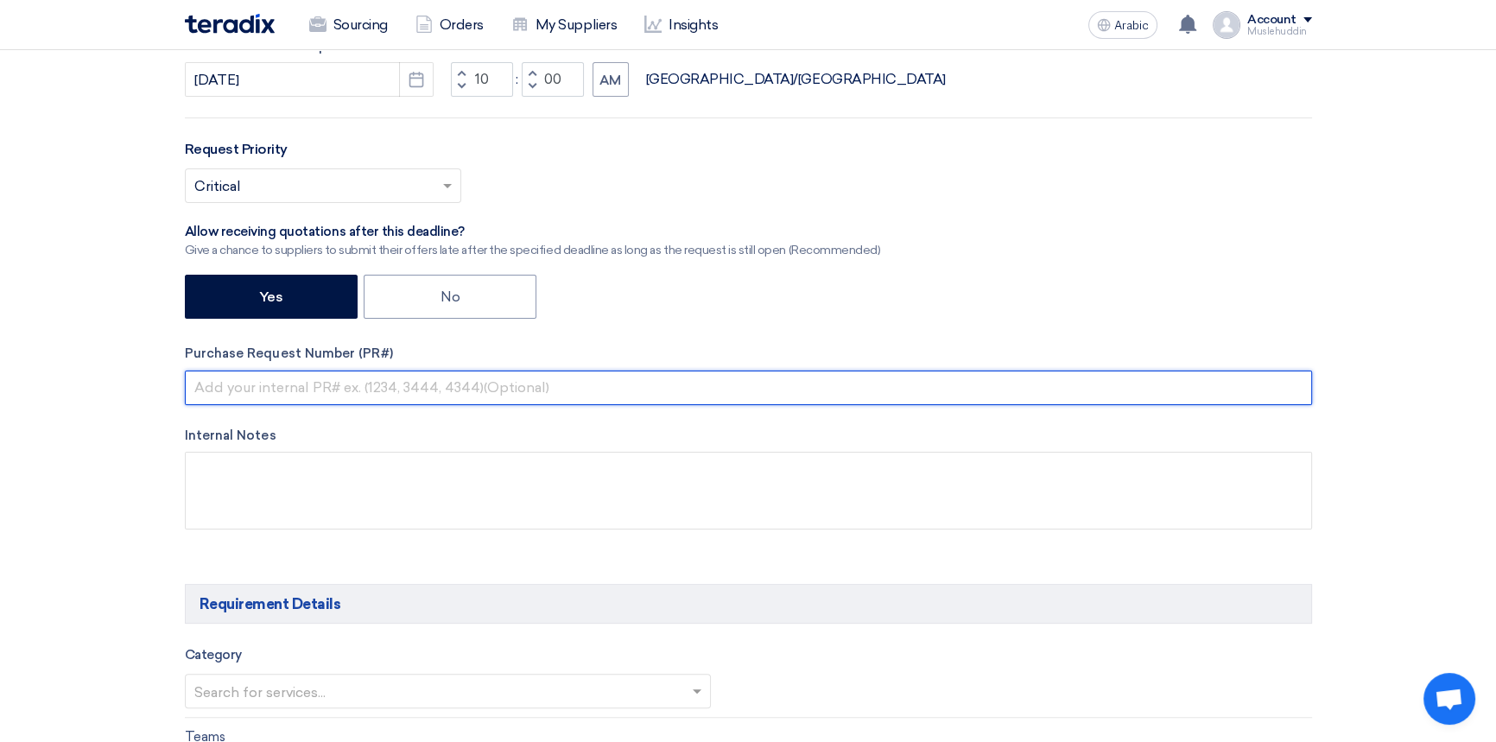
click at [276, 389] on input "text" at bounding box center [749, 388] width 1128 height 35
paste input "PR SRCC000140 - KKIA Civil Works"
type input "PR SRCC000140 - KKIA Civil Works"
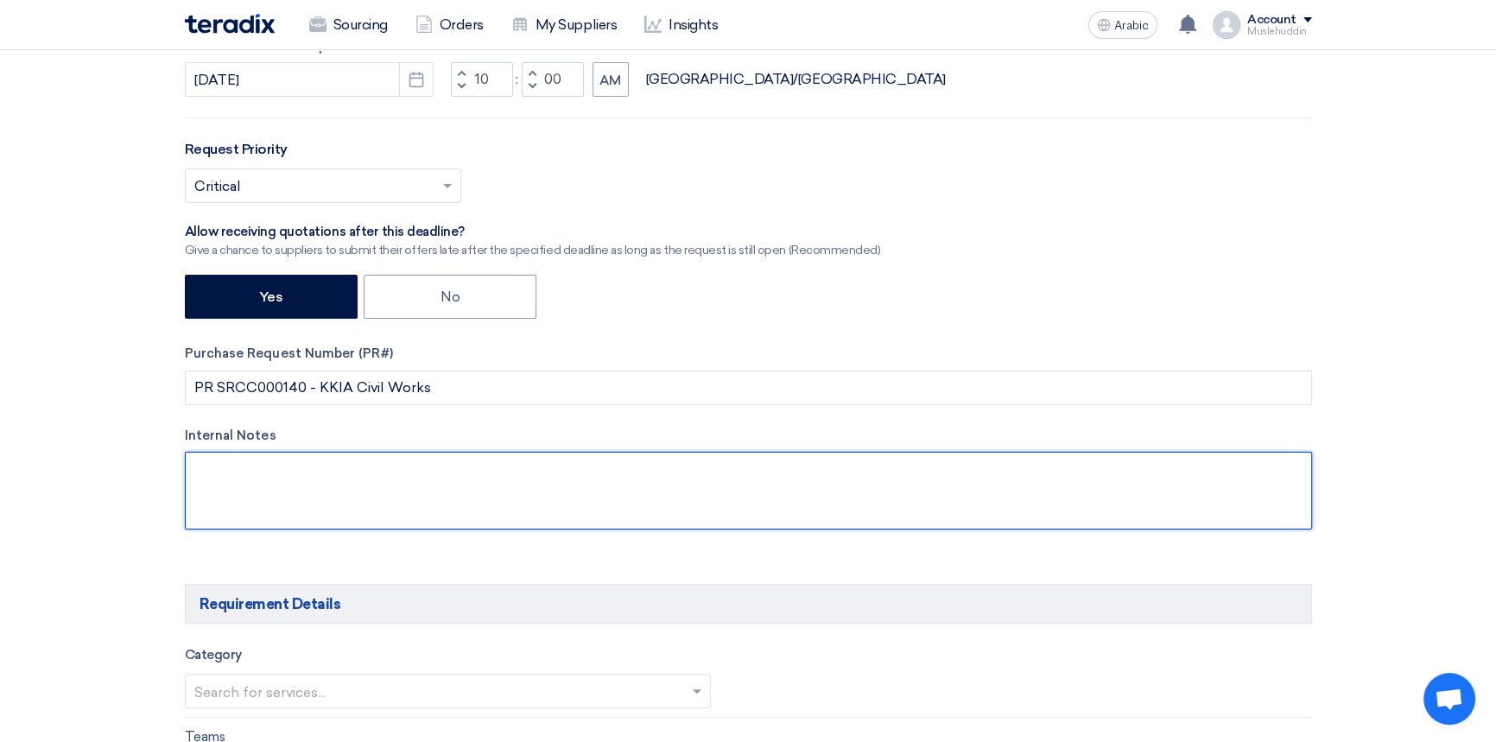
click at [248, 479] on textarea at bounding box center [749, 491] width 1128 height 78
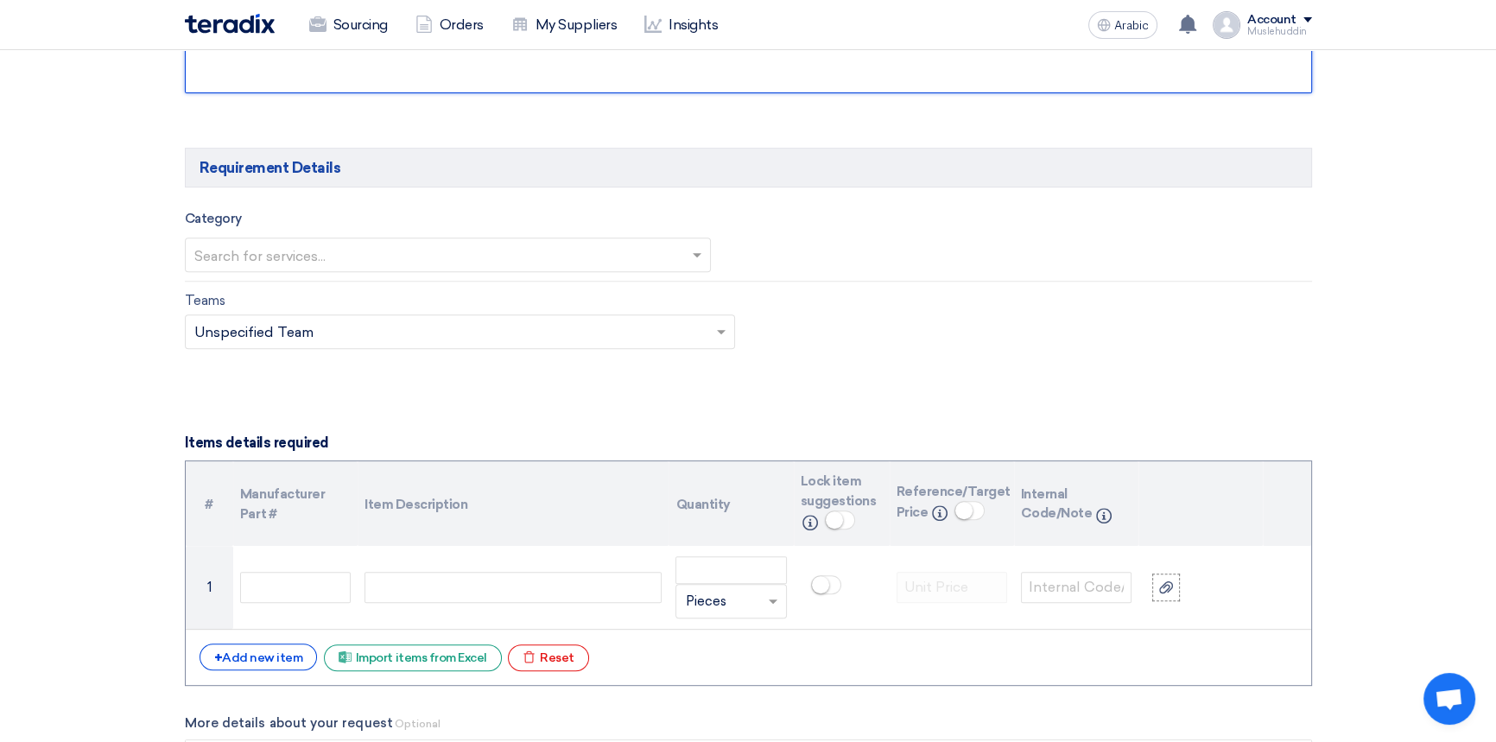
scroll to position [942, 0]
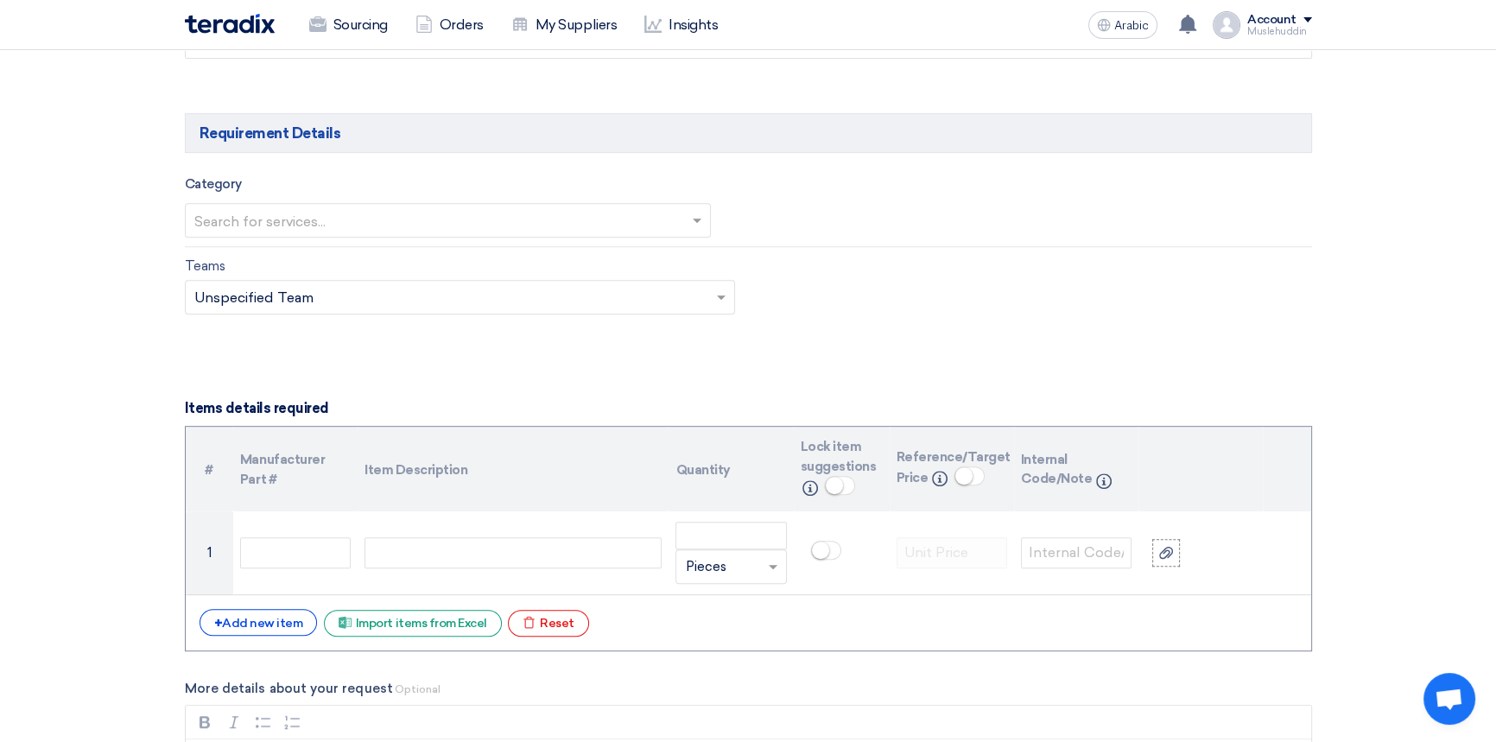
click at [463, 227] on input "text" at bounding box center [439, 221] width 491 height 29
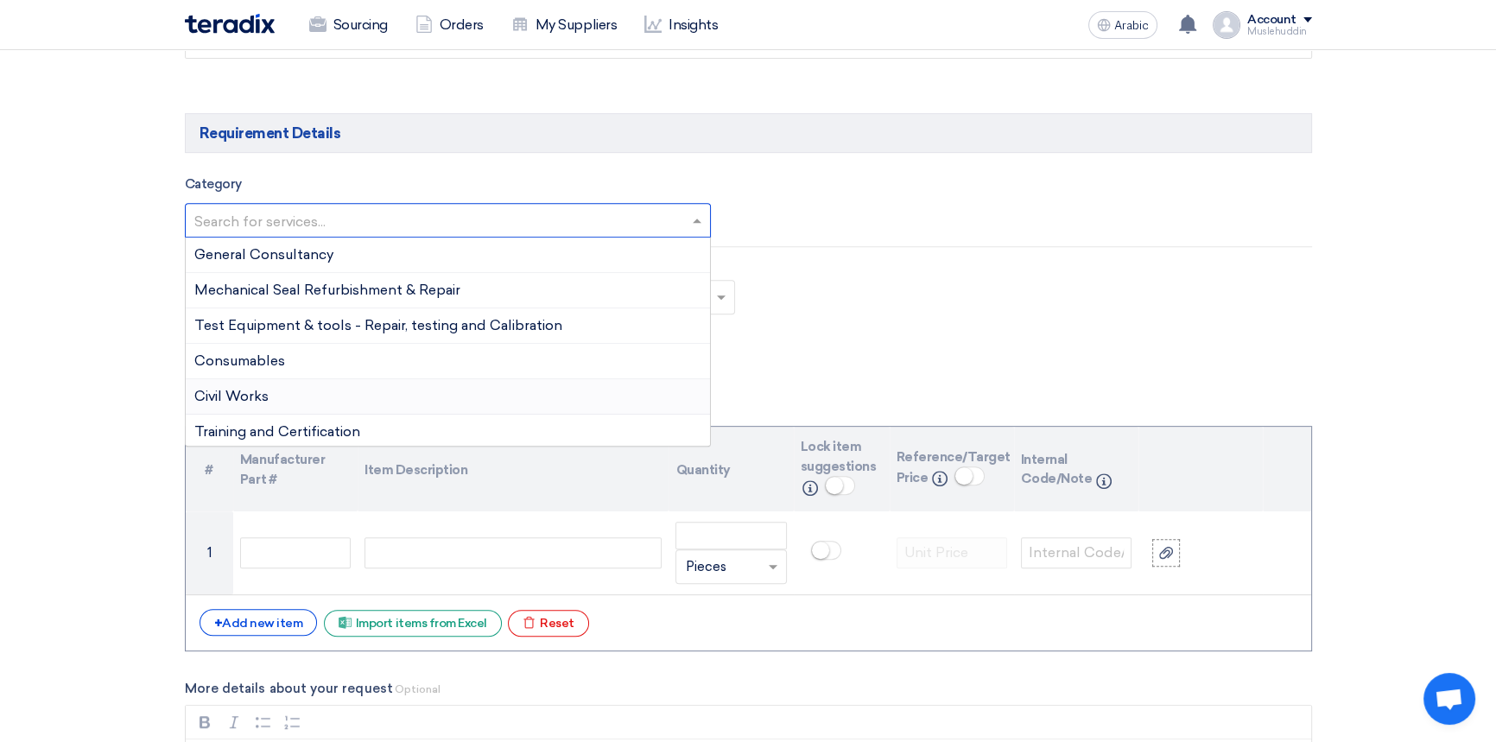
click at [259, 397] on font "Civil Works" at bounding box center [231, 396] width 74 height 16
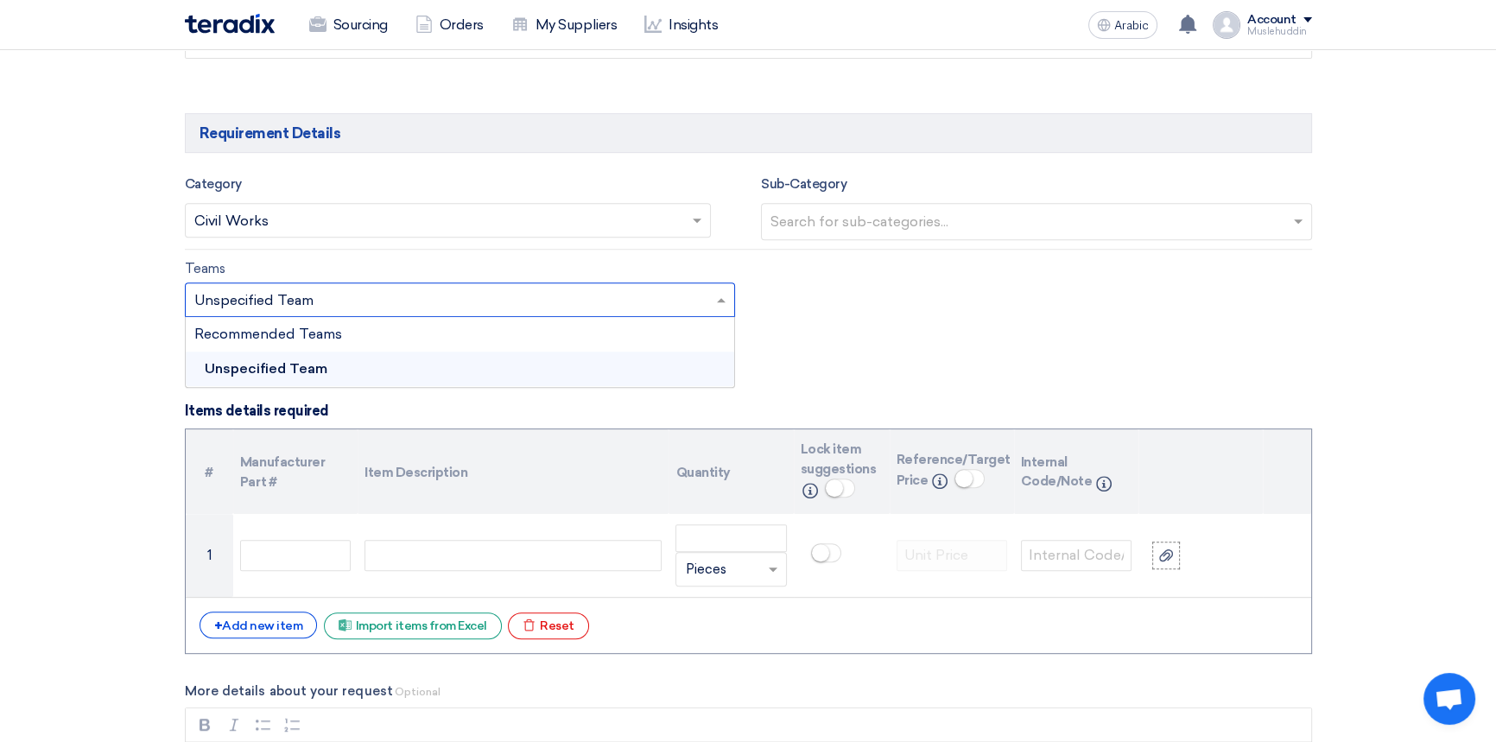
click at [714, 302] on span at bounding box center [724, 299] width 22 height 21
click at [953, 336] on div "Teams Teams.. × Unspecified Team × Recommended Teams Unspecified Team" at bounding box center [748, 298] width 1153 height 81
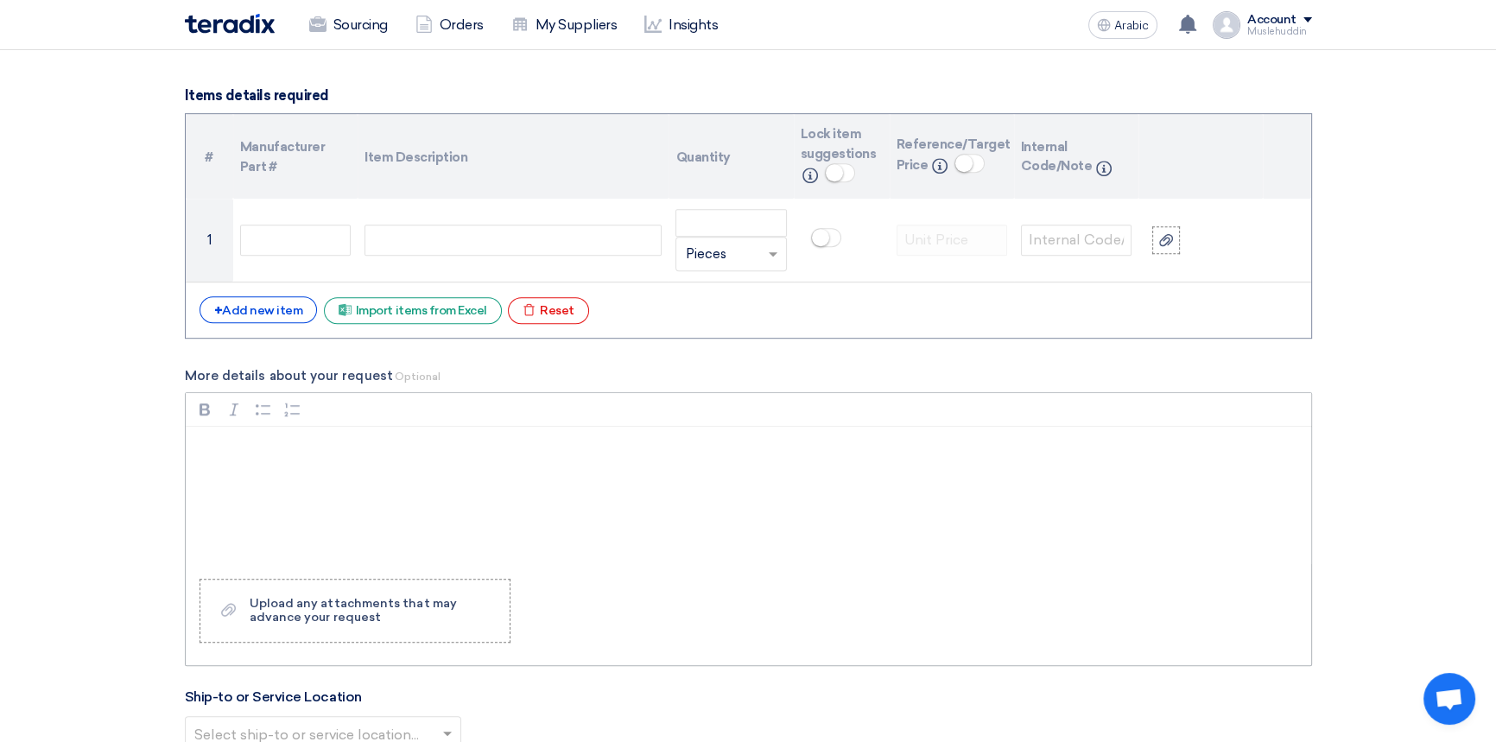
scroll to position [1256, 0]
click at [288, 314] on font "Add new item" at bounding box center [262, 311] width 80 height 15
